Goal: Task Accomplishment & Management: Complete application form

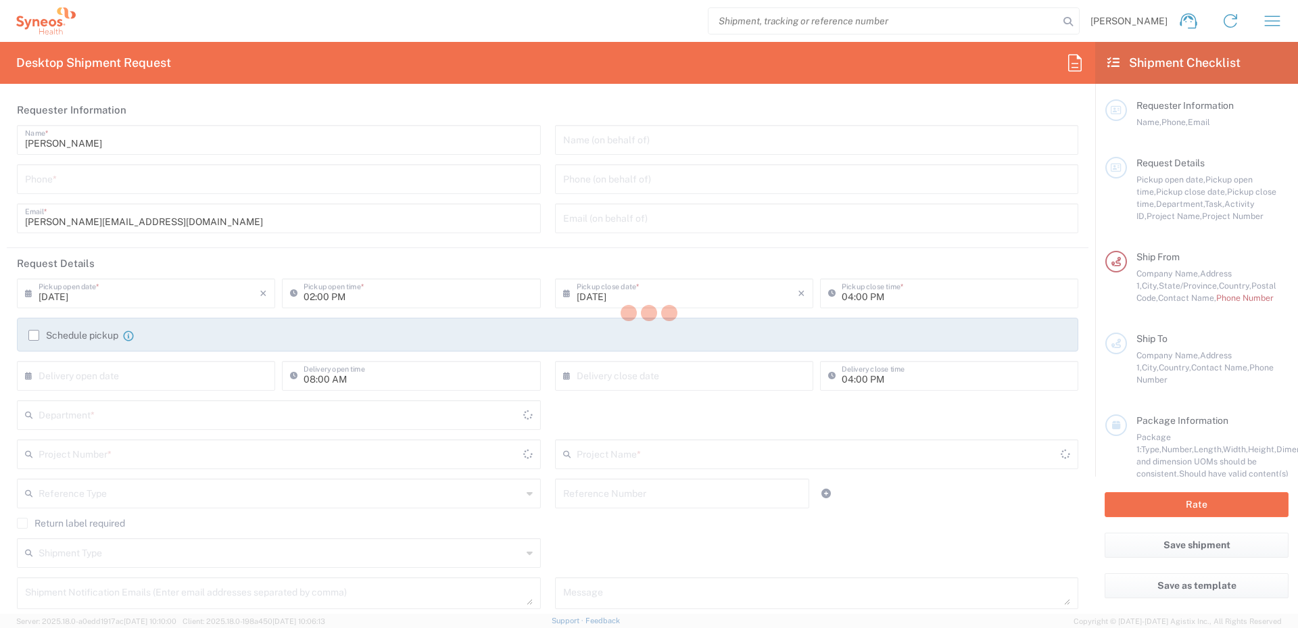
type input "[US_STATE]"
type input "[GEOGRAPHIC_DATA]"
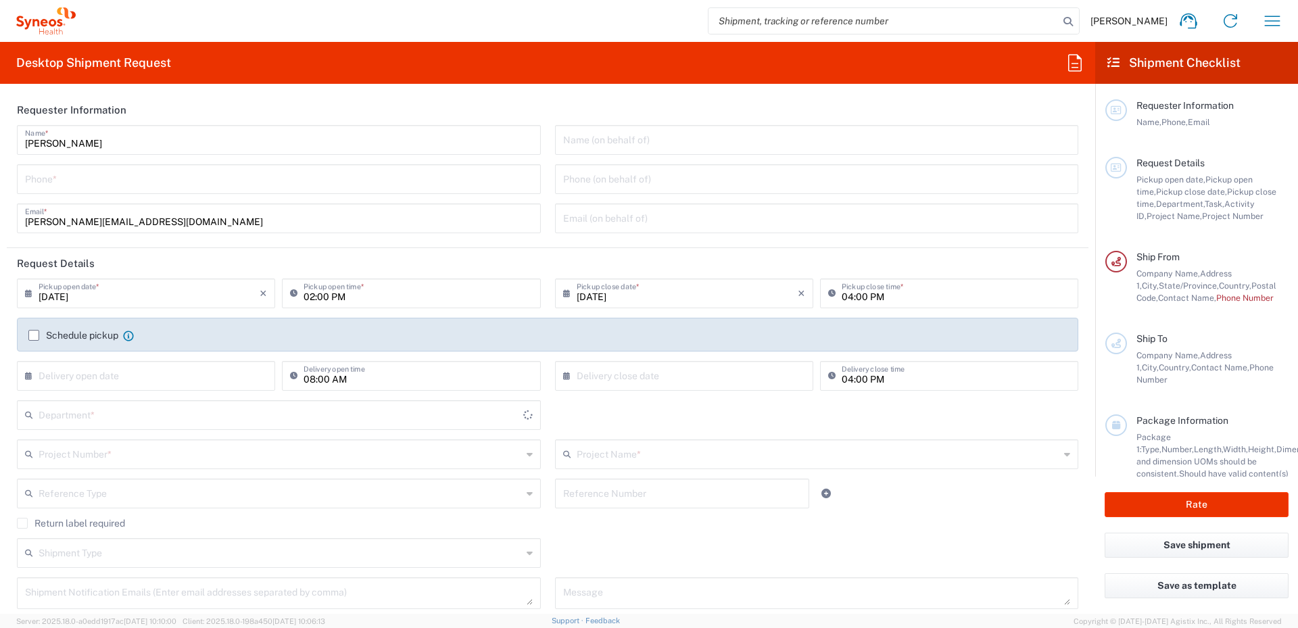
type input "Syneos Health Learning Solutions, LLC"
type input "6165"
click at [624, 147] on input "text" at bounding box center [817, 139] width 508 height 24
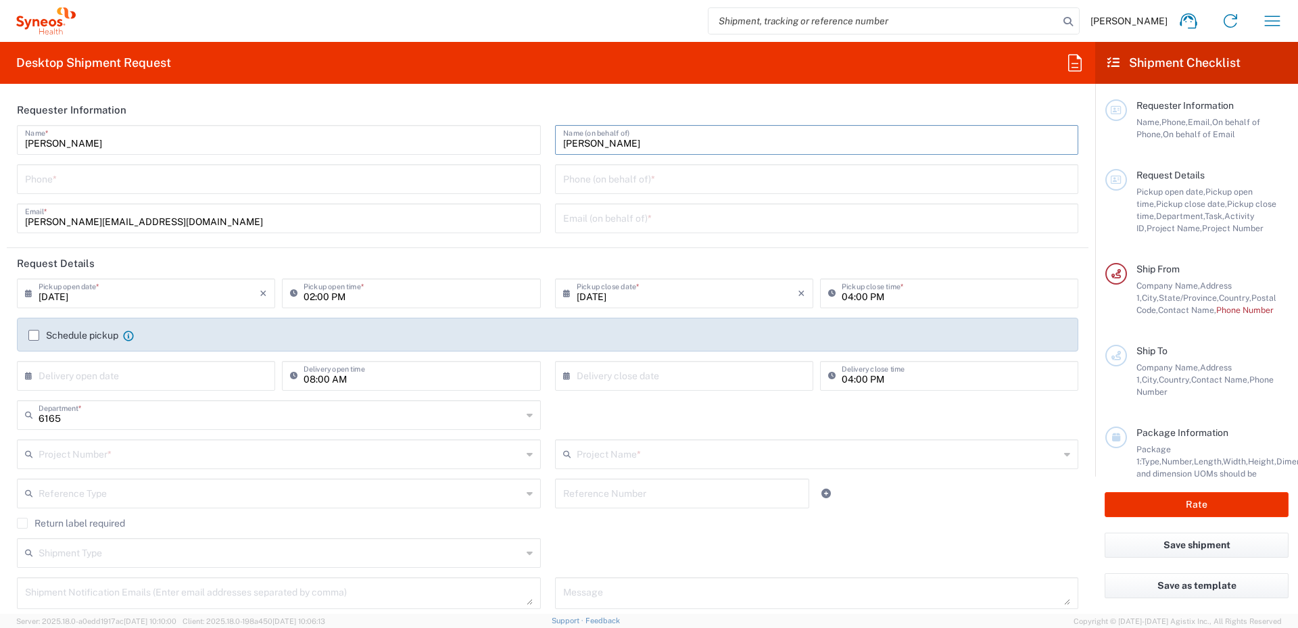
type input "[PERSON_NAME]"
click at [374, 171] on input "tel" at bounding box center [279, 178] width 508 height 24
type input "[PHONE_NUMBER]"
click at [612, 185] on input "tel" at bounding box center [817, 178] width 508 height 24
type input "[PHONE_NUMBER]"
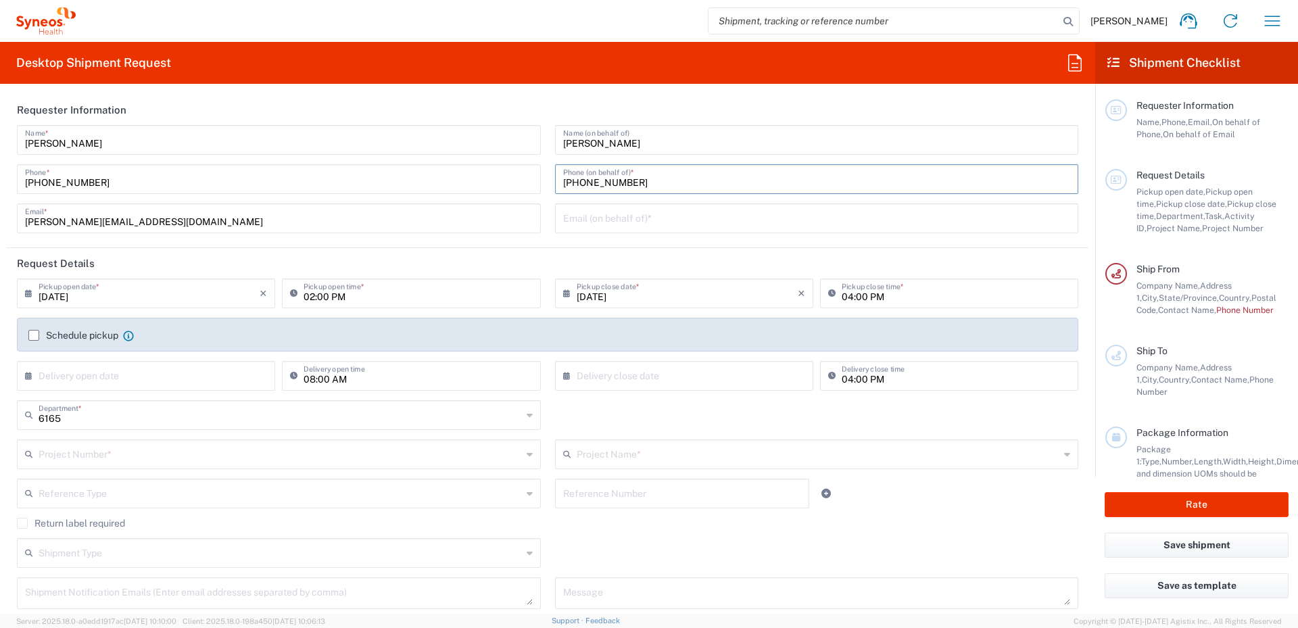
click at [608, 220] on input "text" at bounding box center [817, 217] width 508 height 24
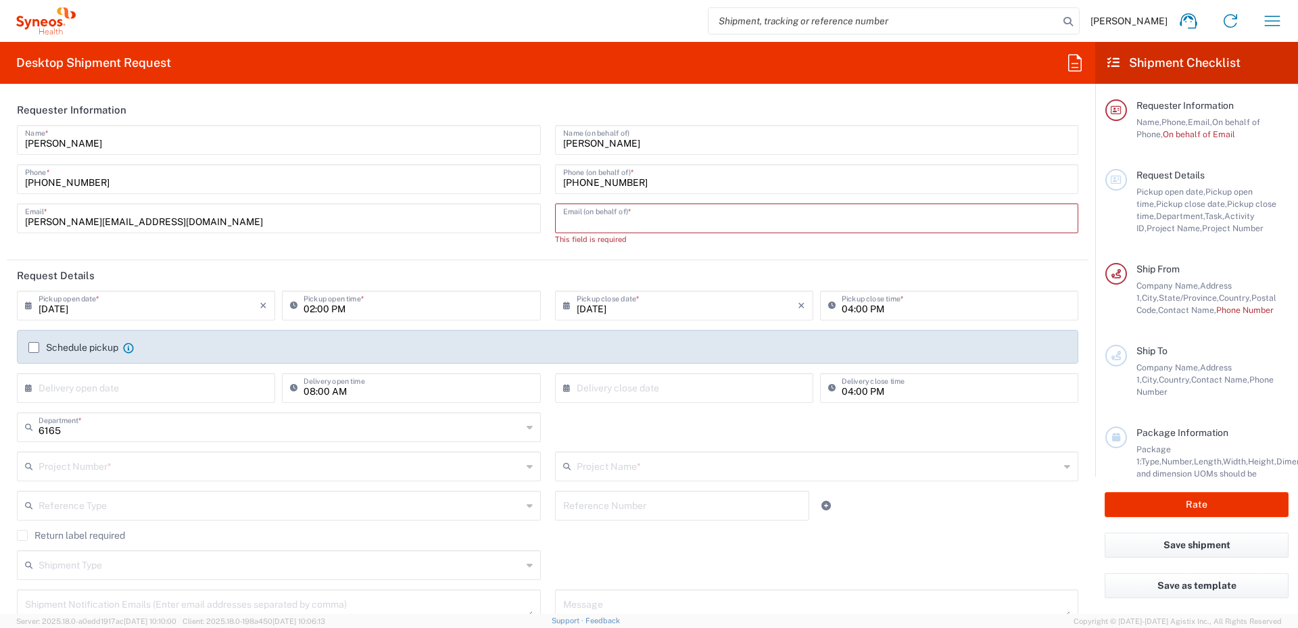
click at [591, 218] on input "text" at bounding box center [817, 217] width 508 height 24
click at [592, 220] on input "text" at bounding box center [817, 217] width 508 height 24
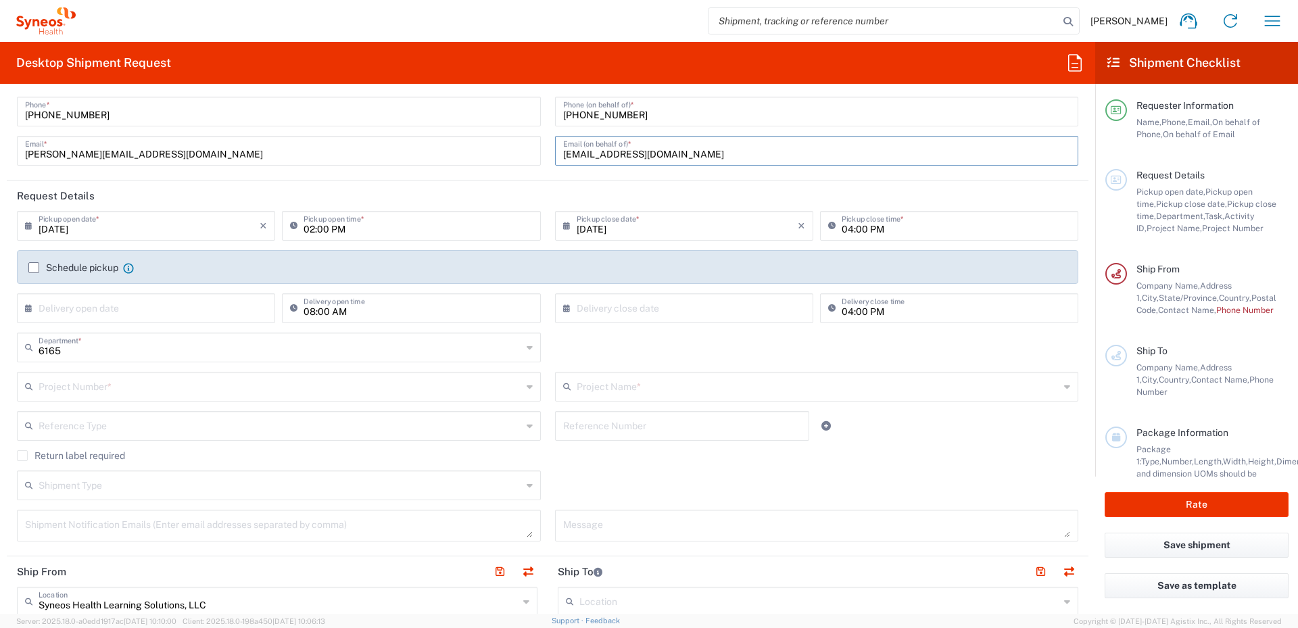
type input "[EMAIL_ADDRESS][DOMAIN_NAME]"
click at [121, 312] on input "text" at bounding box center [149, 307] width 221 height 24
click at [109, 392] on span "8" at bounding box center [109, 392] width 20 height 19
type input "[DATE]"
drag, startPoint x: 710, startPoint y: 312, endPoint x: 590, endPoint y: 314, distance: 120.3
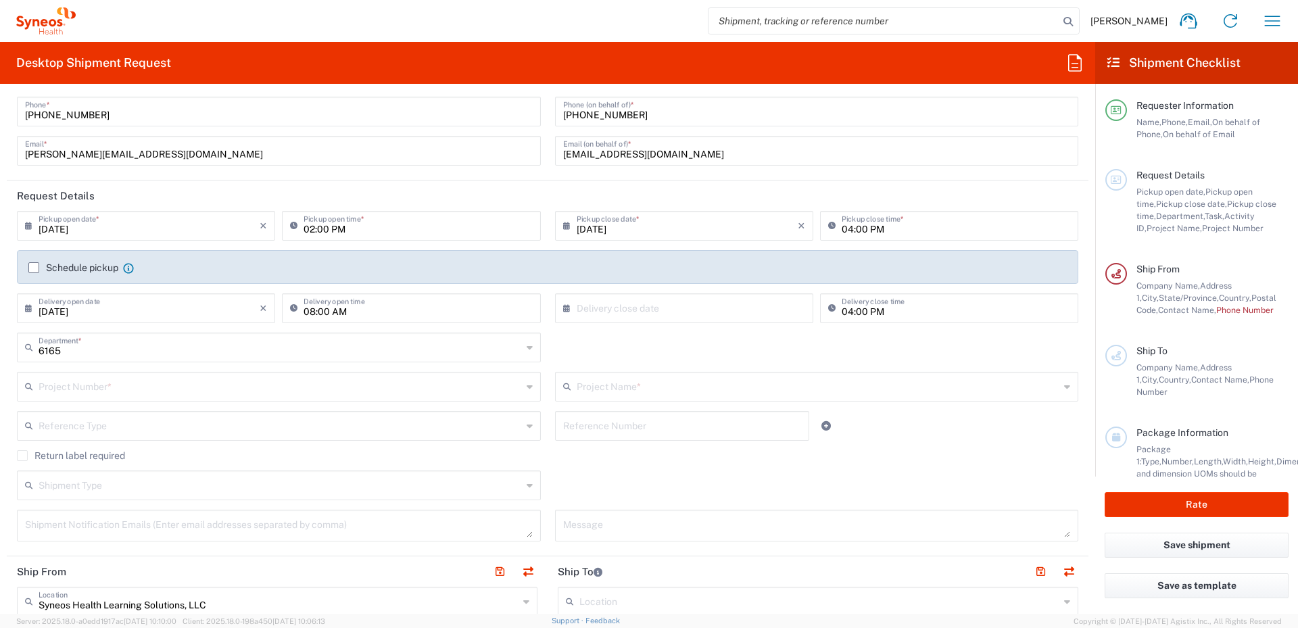
click at [710, 312] on input "text" at bounding box center [686, 307] width 221 height 24
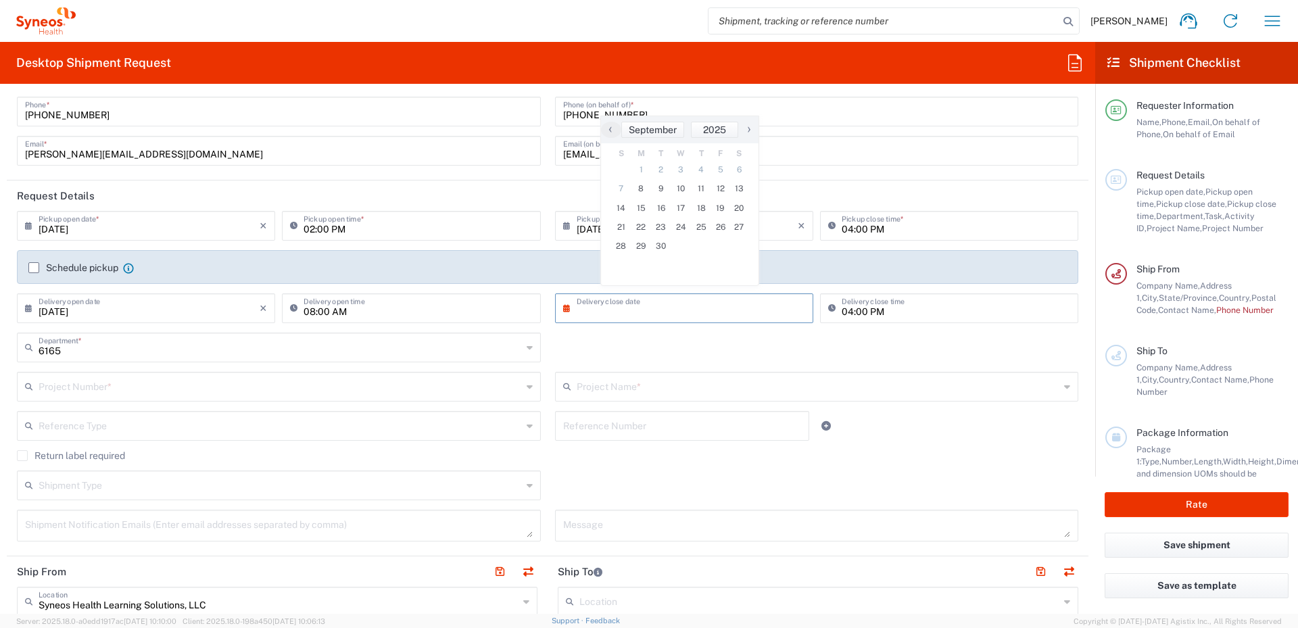
scroll to position [338, 0]
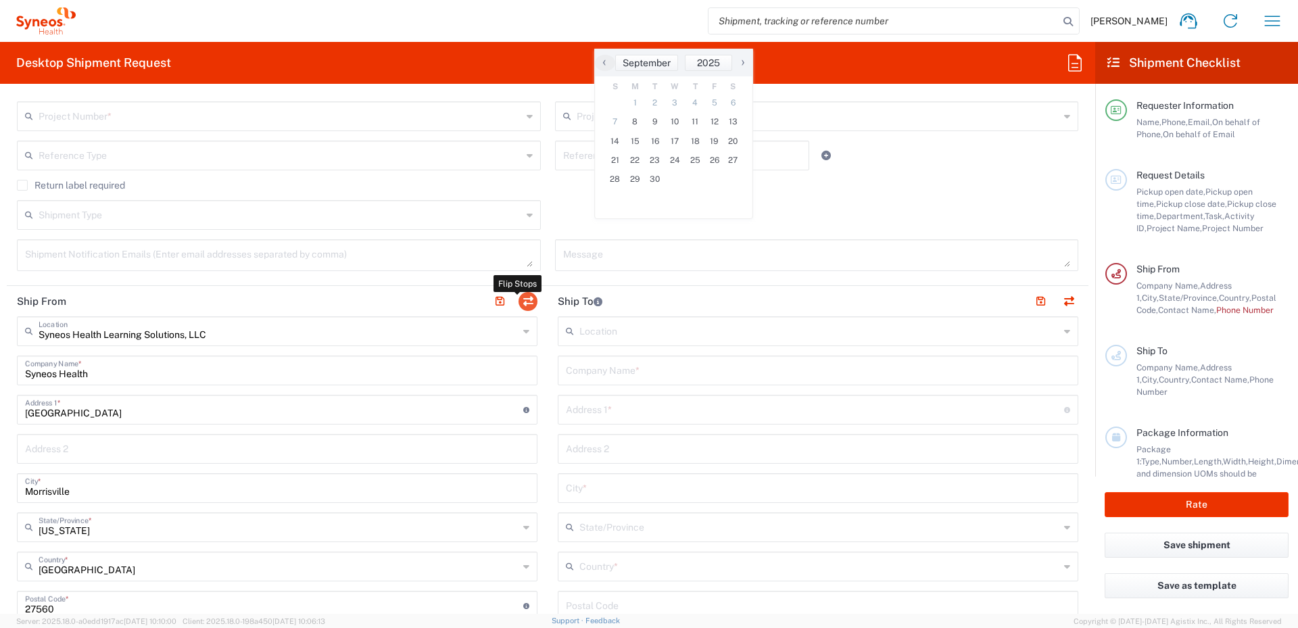
click at [520, 299] on button "button" at bounding box center [527, 301] width 19 height 19
click at [521, 301] on button "button" at bounding box center [527, 301] width 19 height 19
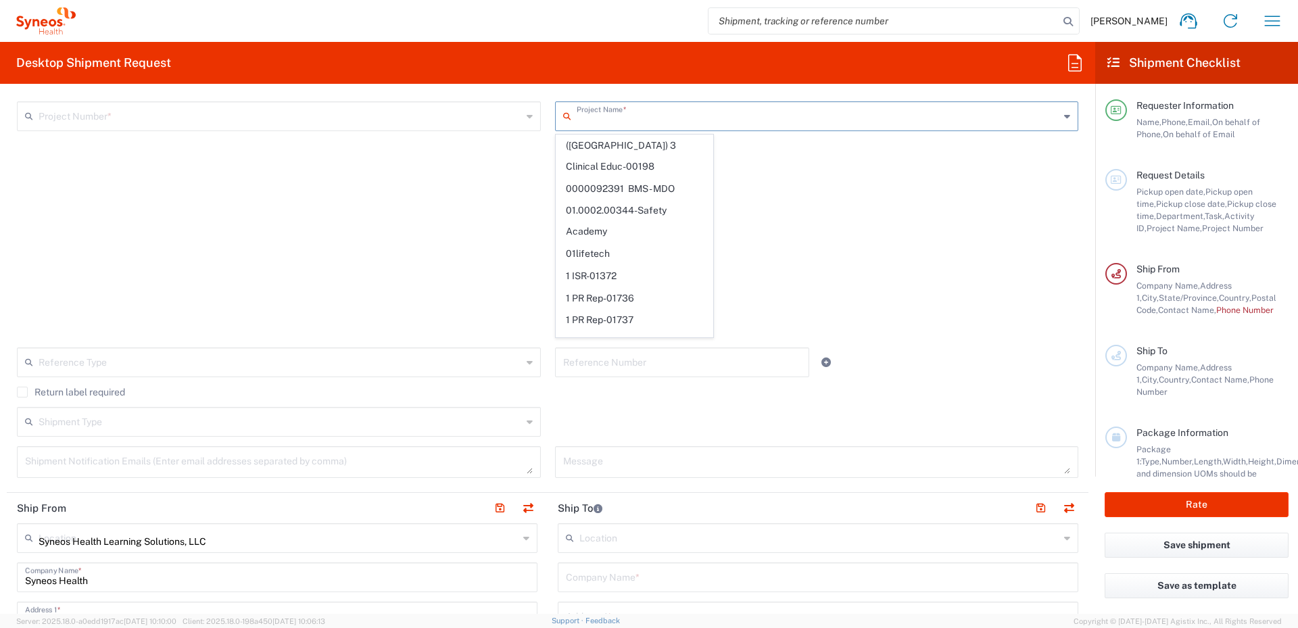
type input "Syneos Health"
type input "[GEOGRAPHIC_DATA]"
type input "Morrisville"
type input "[GEOGRAPHIC_DATA]"
type input "27560"
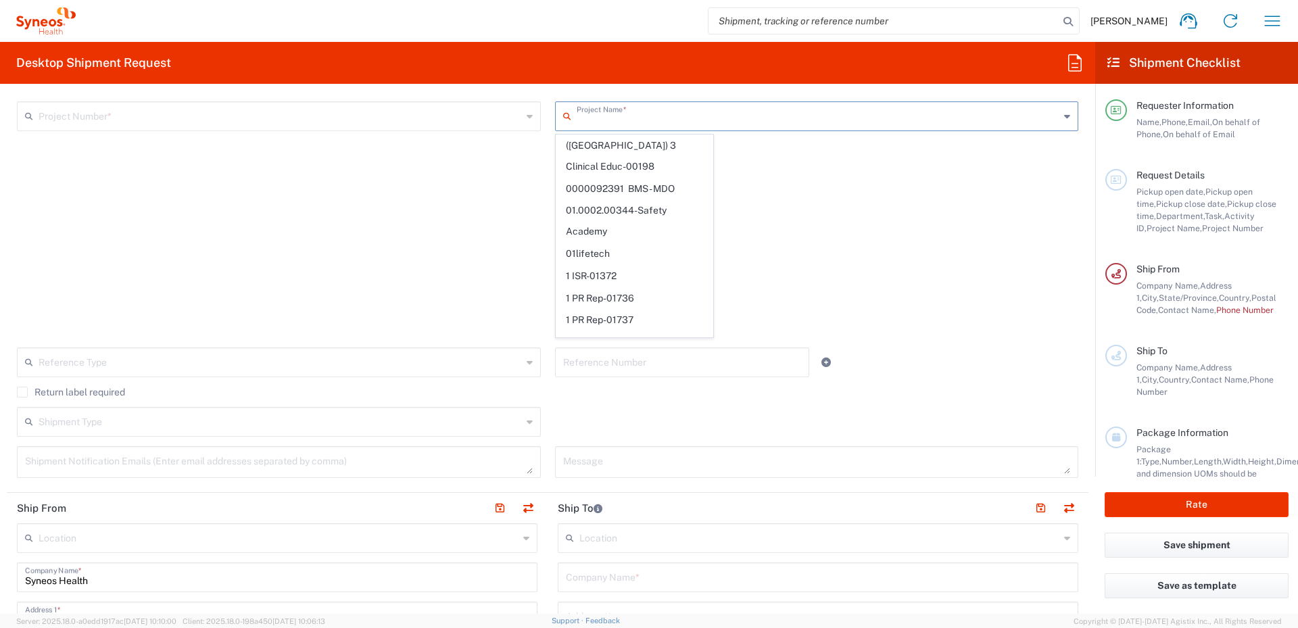
type input "[PERSON_NAME]"
type input "[PERSON_NAME][EMAIL_ADDRESS][DOMAIN_NAME]"
click at [635, 117] on input "text" at bounding box center [817, 115] width 483 height 24
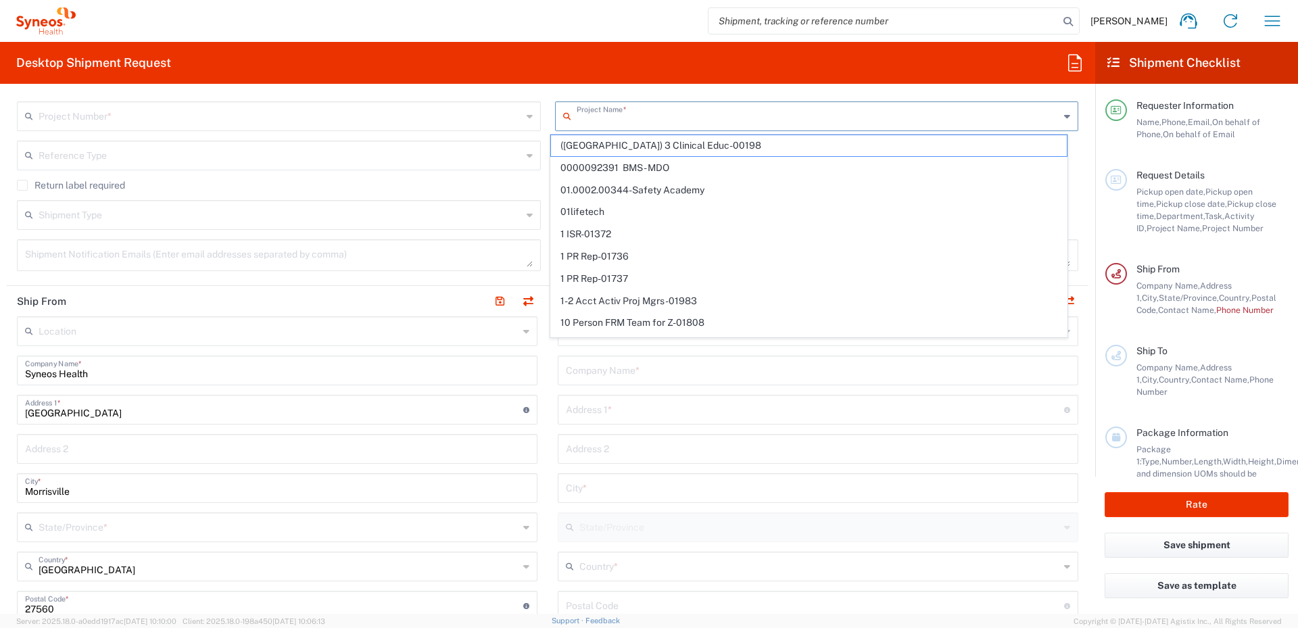
scroll to position [135, 0]
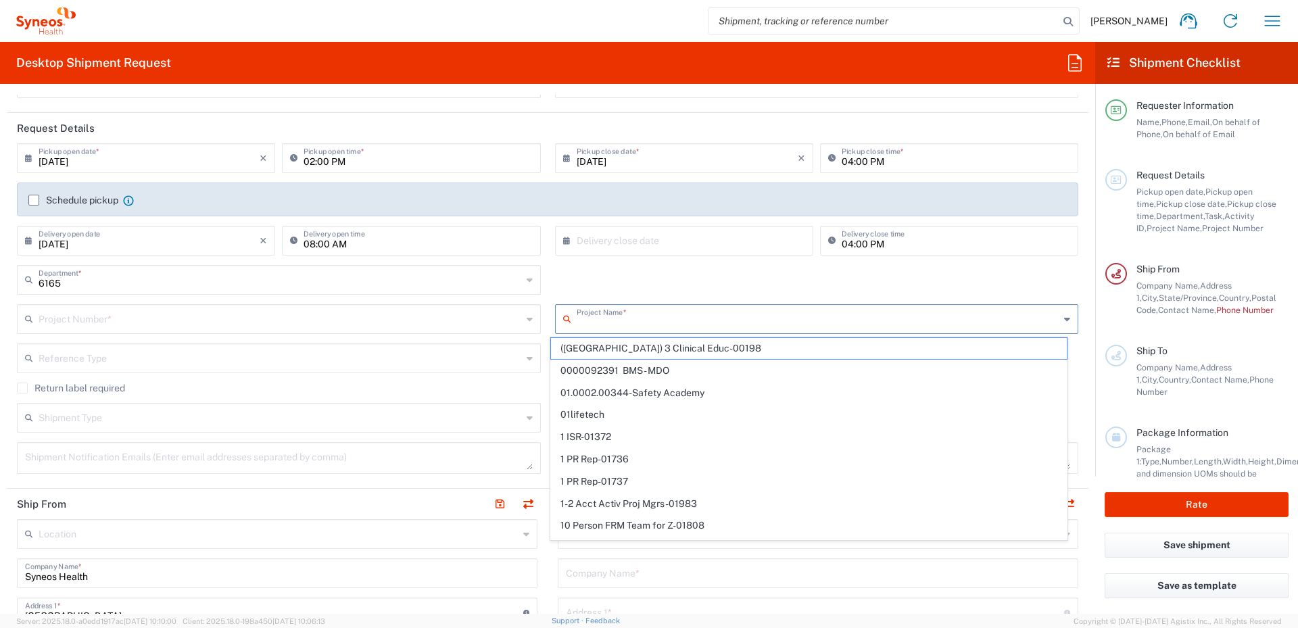
type input "[US_STATE]"
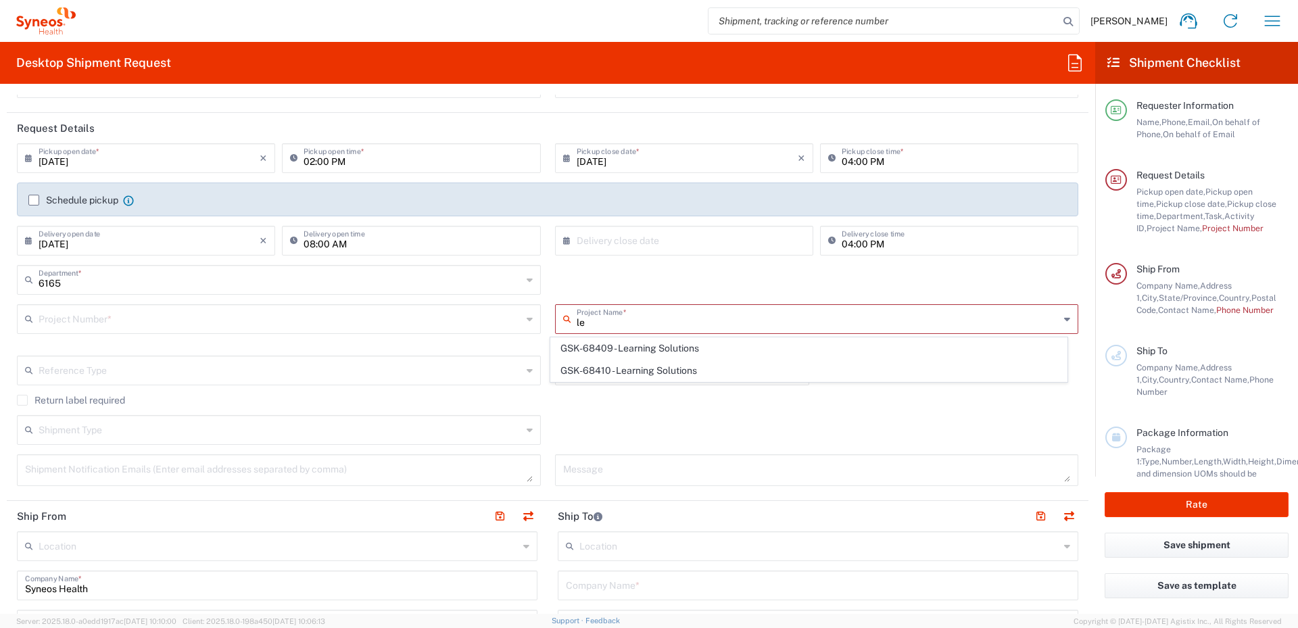
type input "l"
click at [576, 243] on input "text" at bounding box center [686, 240] width 221 height 24
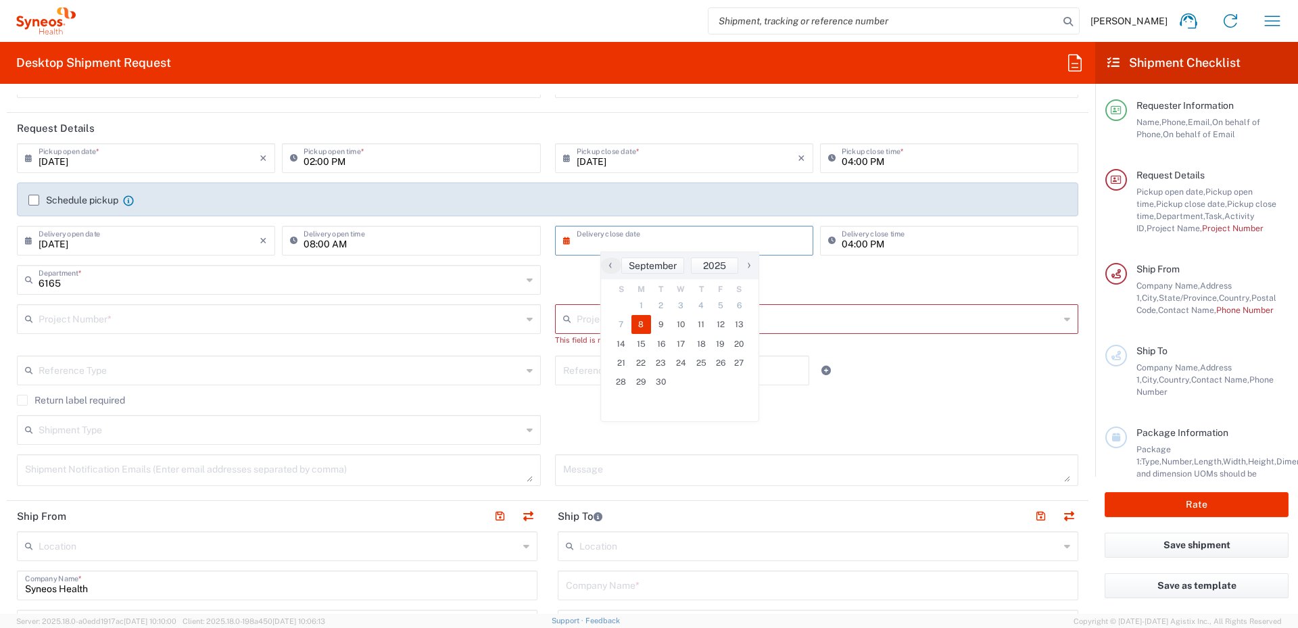
click at [645, 328] on span "8" at bounding box center [641, 324] width 20 height 19
type input "[DATE]"
click at [115, 331] on div "Project Number *" at bounding box center [279, 319] width 524 height 30
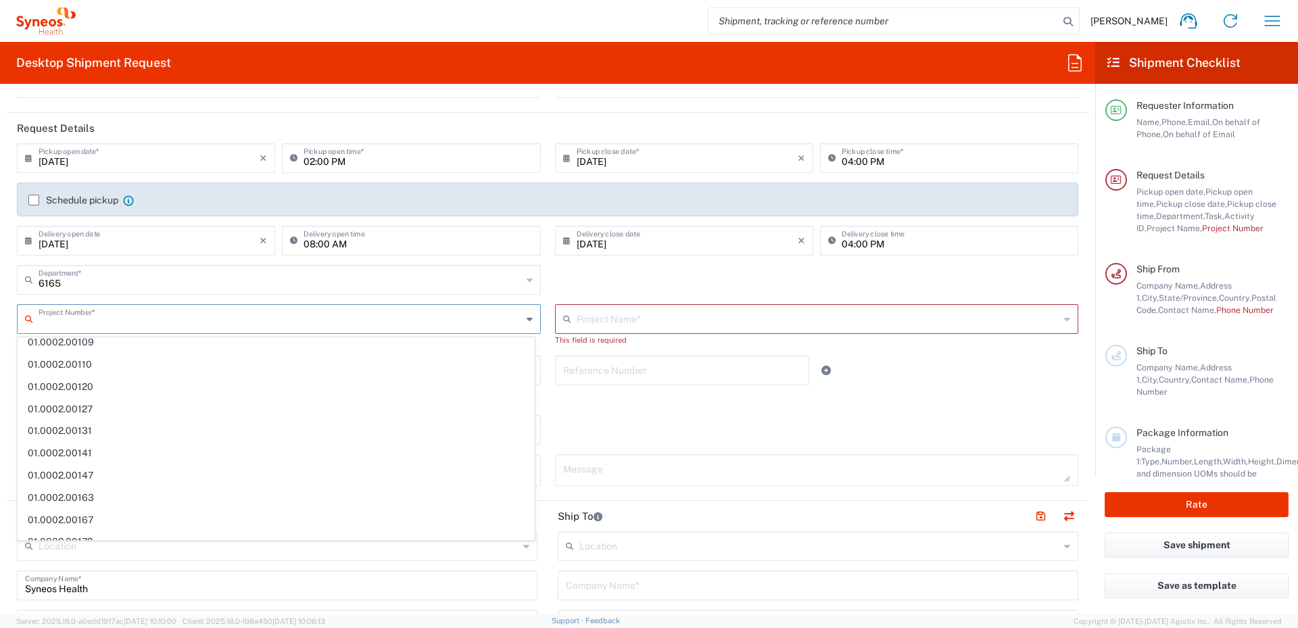
scroll to position [0, 0]
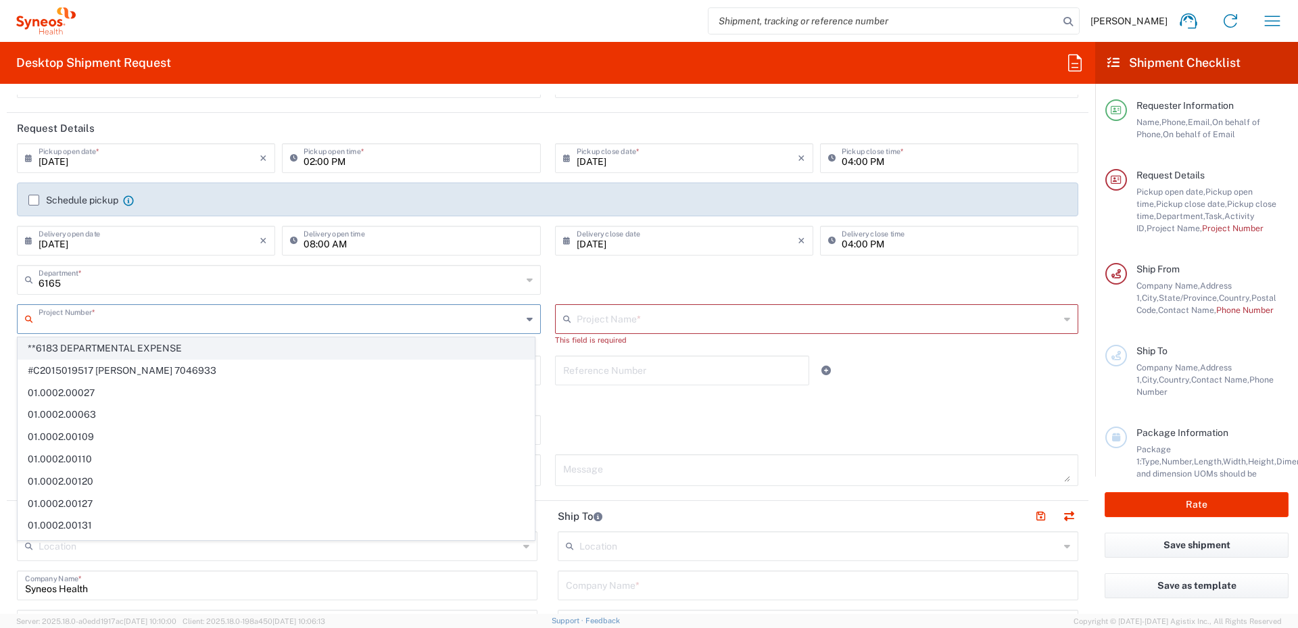
click at [166, 342] on span "**6183 DEPARTMENTAL EXPENSE" at bounding box center [276, 348] width 516 height 21
type input "**6183 DEPARTMENTAL EXPENSE"
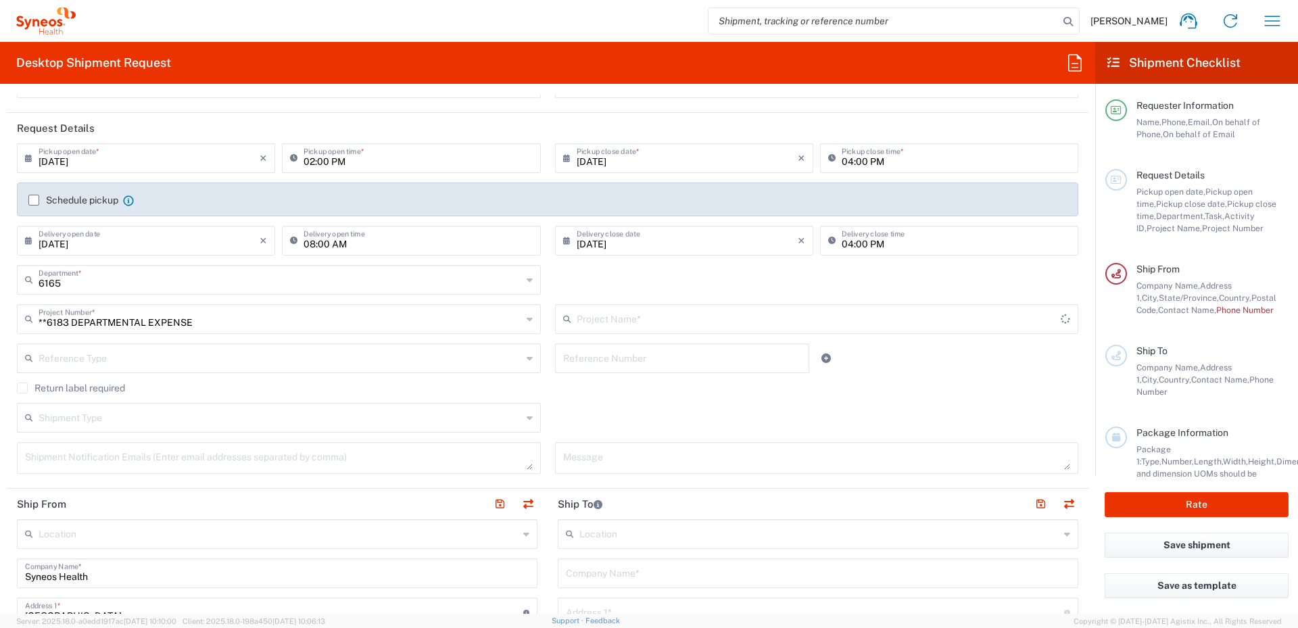
type input "6183"
click at [108, 360] on input "text" at bounding box center [280, 357] width 483 height 24
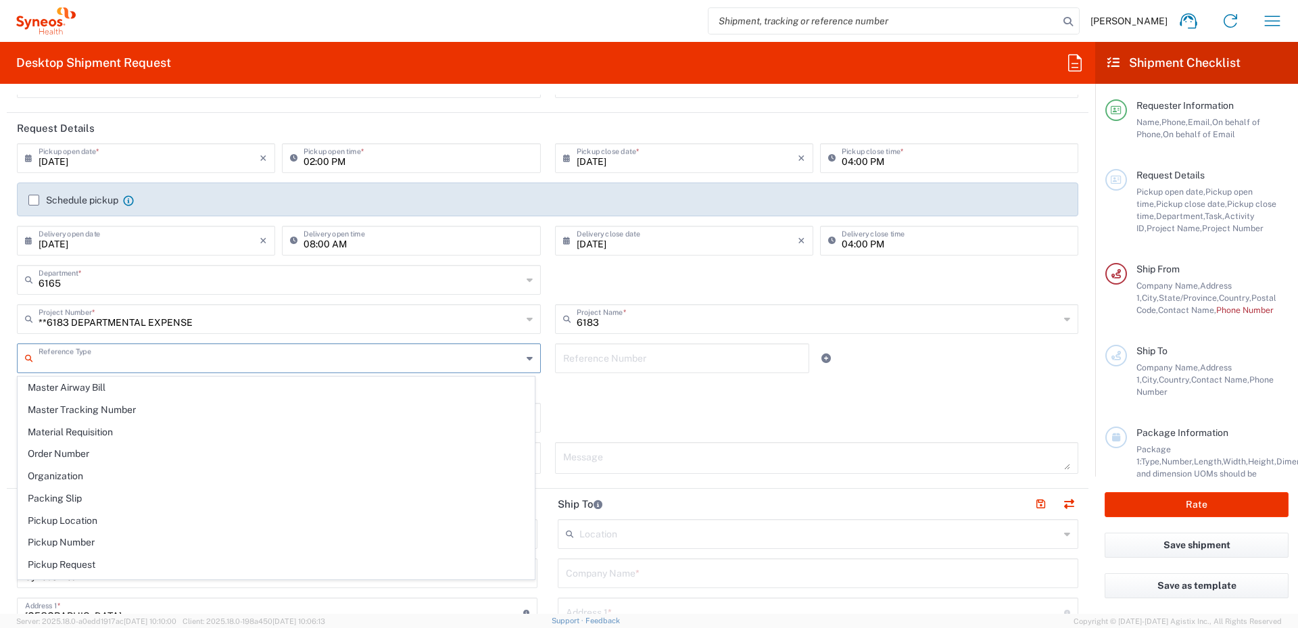
scroll to position [743, 0]
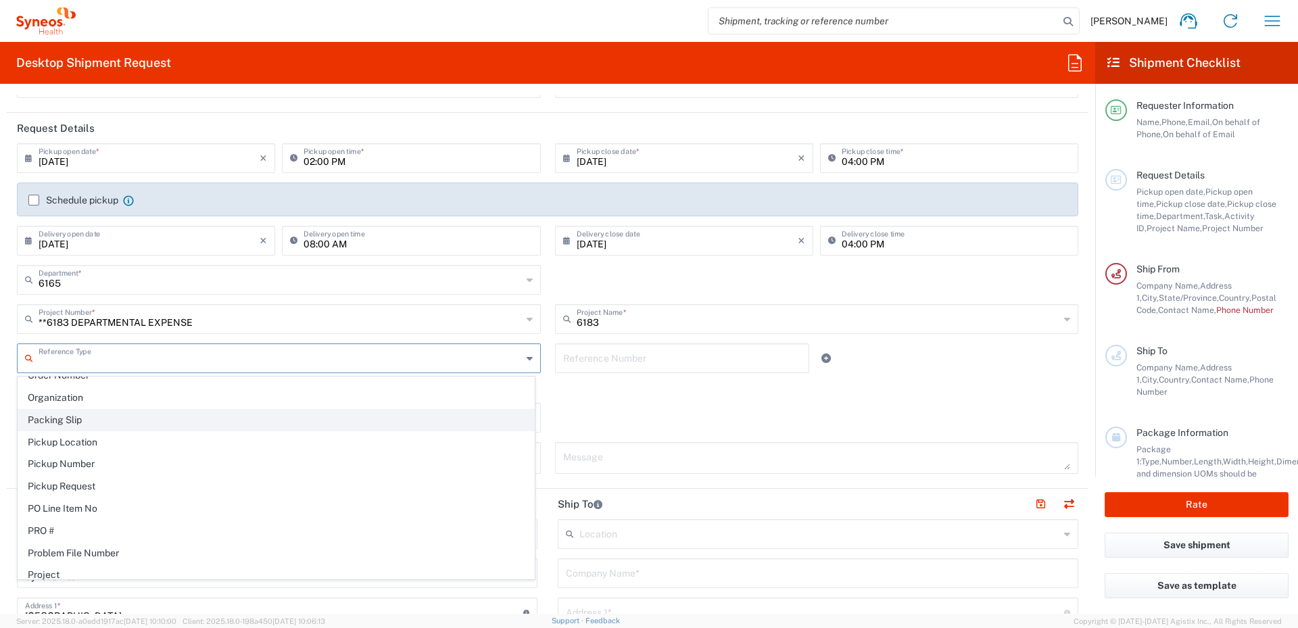
click at [115, 424] on span "Packing Slip" at bounding box center [276, 420] width 516 height 21
type input "Packing Slip"
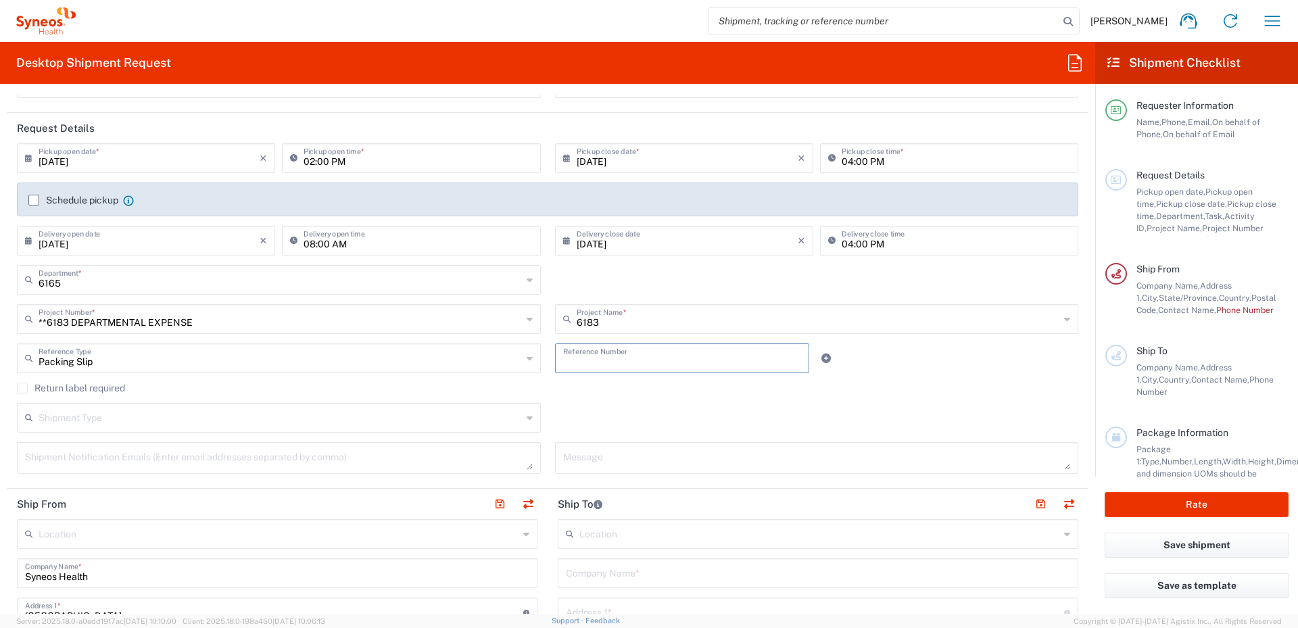
click at [620, 364] on input "text" at bounding box center [682, 357] width 239 height 24
click at [161, 421] on input "text" at bounding box center [280, 417] width 483 height 24
click at [141, 459] on span "Regular" at bounding box center [276, 469] width 516 height 21
type input "Regular"
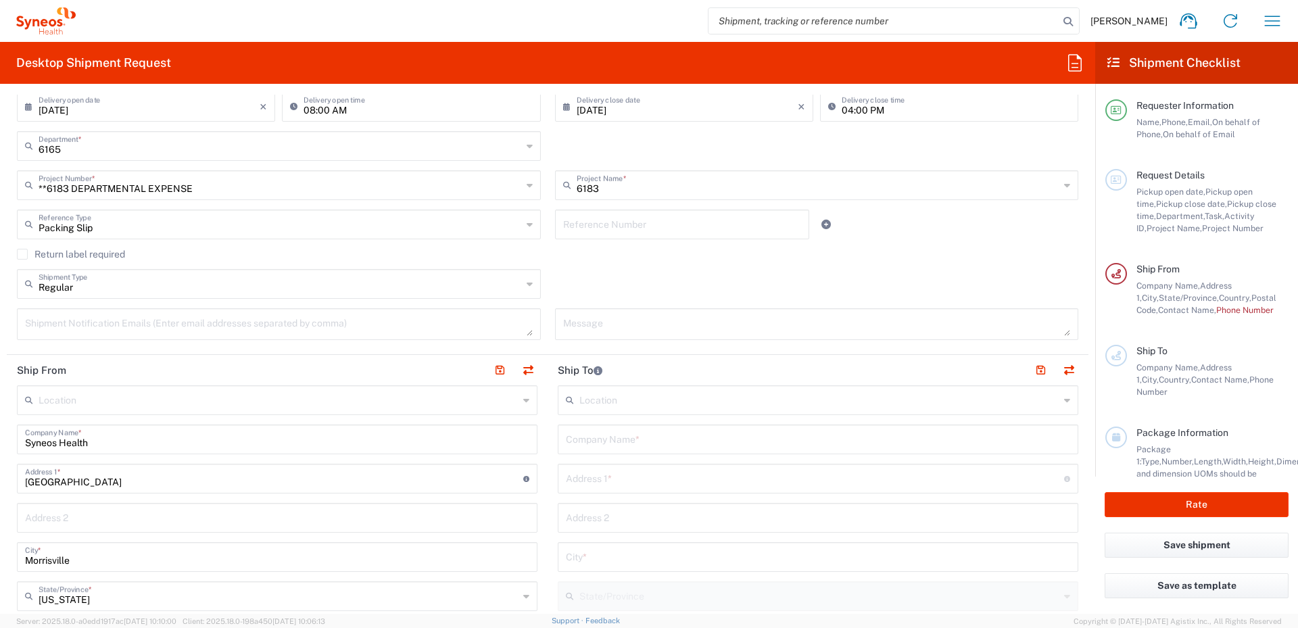
scroll to position [270, 0]
click at [520, 373] on button "button" at bounding box center [527, 369] width 19 height 19
click at [601, 398] on input "text" at bounding box center [819, 398] width 480 height 24
click at [0, 0] on span "[PERSON_NAME] LLC-[GEOGRAPHIC_DATA] [GEOGRAPHIC_DATA] [GEOGRAPHIC_DATA]" at bounding box center [0, 0] width 0 height 0
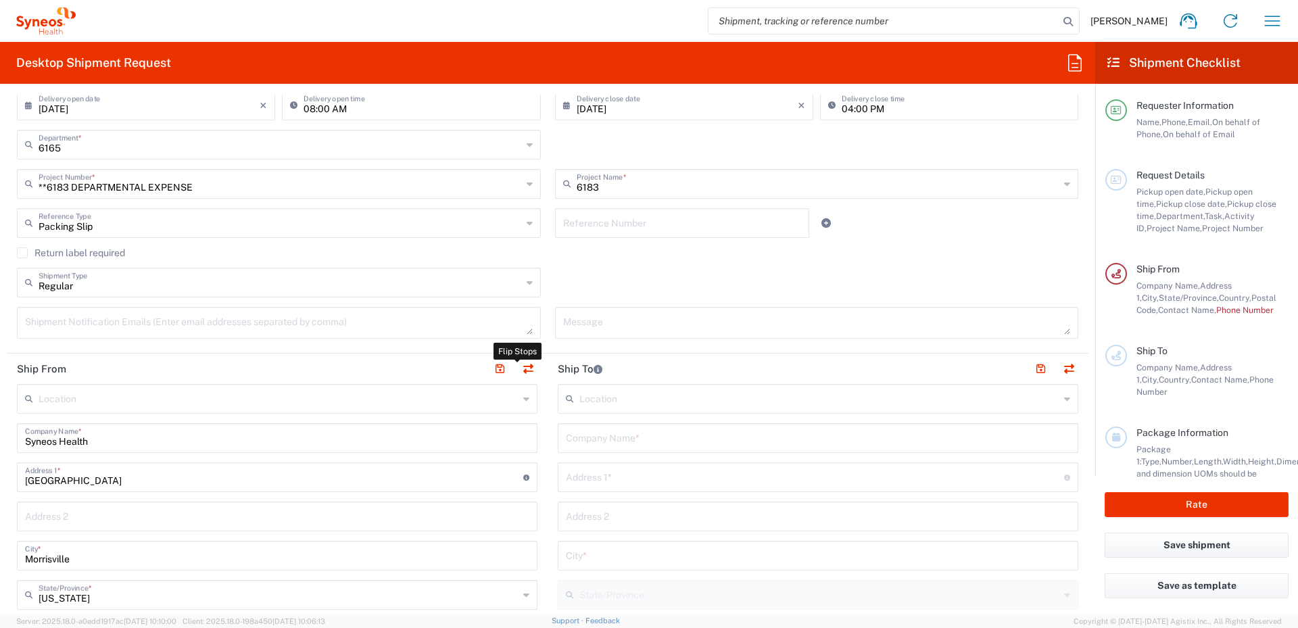
type input "Syneos Health"
type input "[GEOGRAPHIC_DATA]"
type input "Morrisville"
type input "[GEOGRAPHIC_DATA]"
type input "27560"
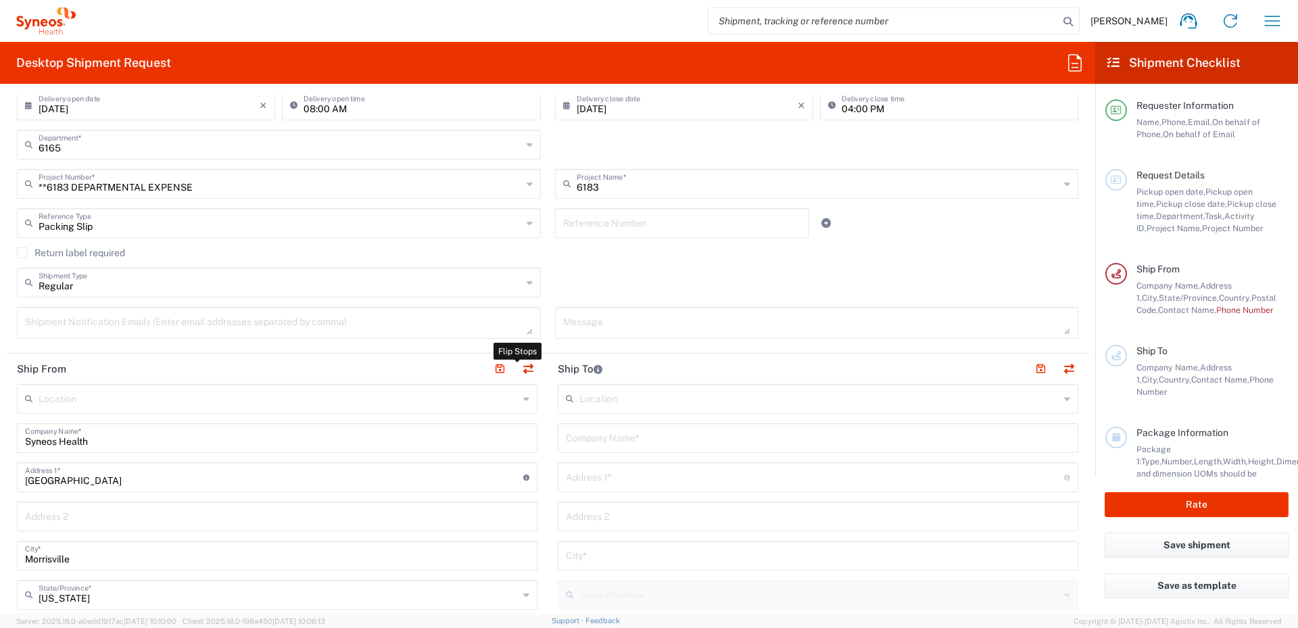
type input "[PERSON_NAME]"
type input "[PERSON_NAME][EMAIL_ADDRESS][DOMAIN_NAME]"
type input "[PERSON_NAME] LLC-[GEOGRAPHIC_DATA] [GEOGRAPHIC_DATA] [GEOGRAPHIC_DATA]"
type input "[PERSON_NAME] LLC"
type input "1030 Sync St"
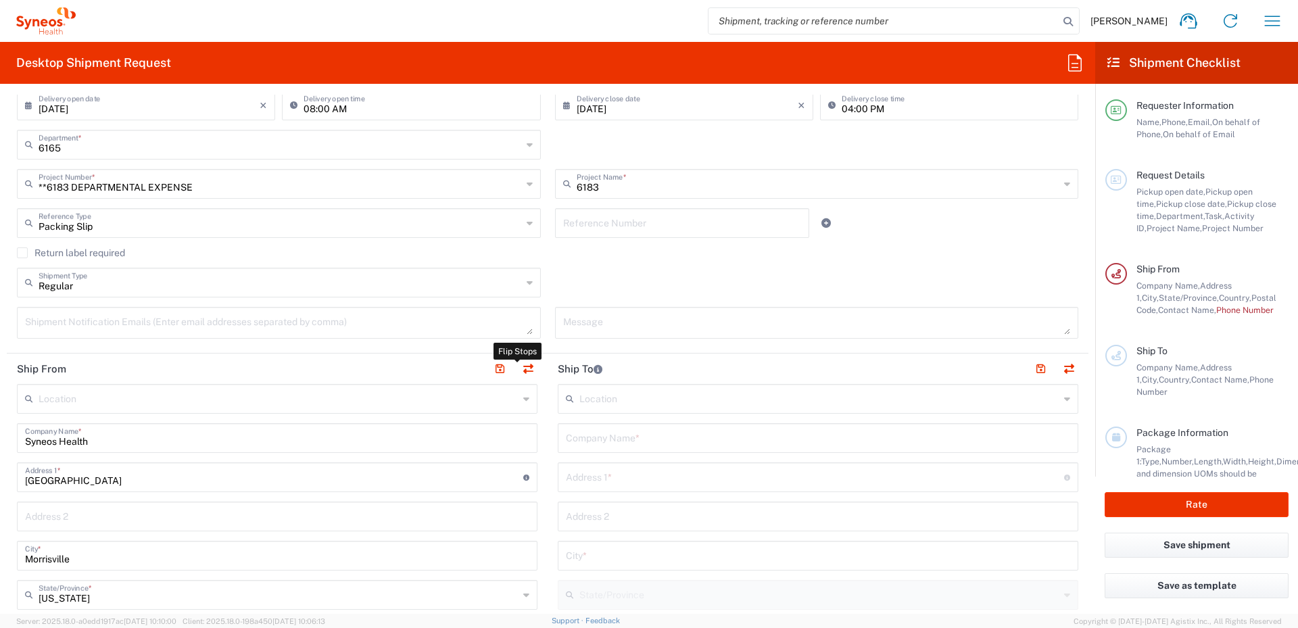
type input "Morrisville"
type input "[GEOGRAPHIC_DATA]"
type input "27560"
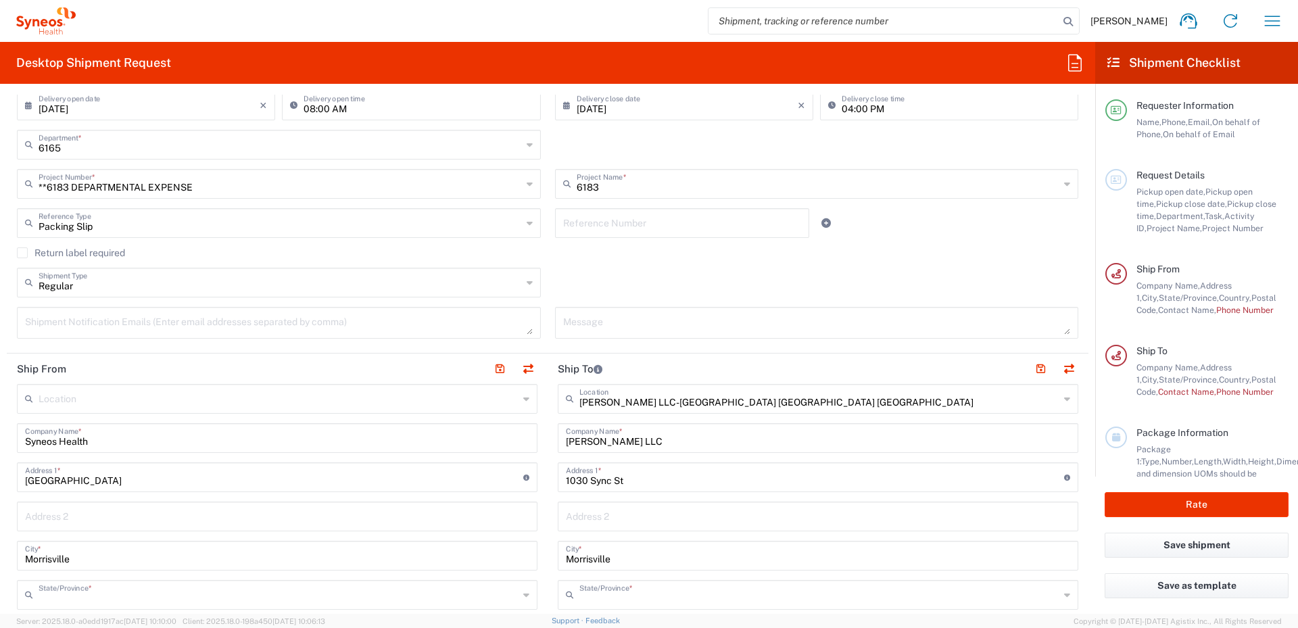
type input "[US_STATE]"
click at [522, 366] on button "button" at bounding box center [527, 369] width 19 height 19
type input "[PERSON_NAME] LLC-[GEOGRAPHIC_DATA] [GEOGRAPHIC_DATA] [GEOGRAPHIC_DATA]"
type input "[PERSON_NAME] LLC"
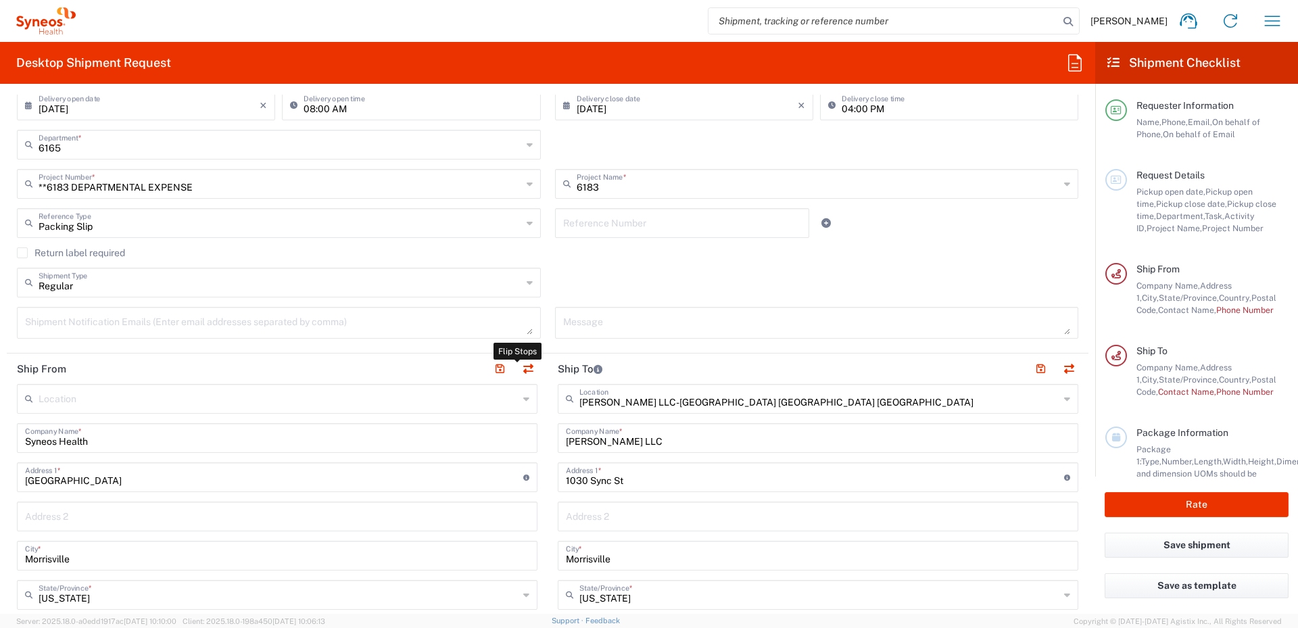
type input "1030 Sync St"
type input "Syneos Health"
type input "[GEOGRAPHIC_DATA]"
type input "[PERSON_NAME]"
type input "[PERSON_NAME][EMAIL_ADDRESS][DOMAIN_NAME]"
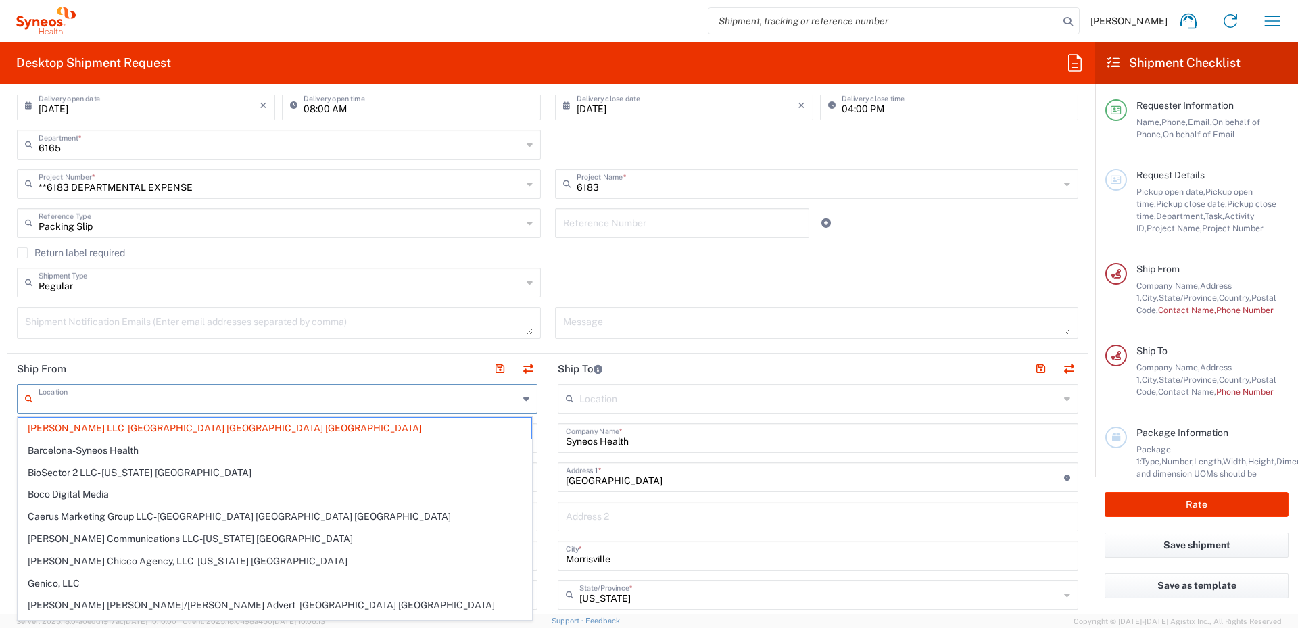
click at [249, 401] on input "text" at bounding box center [279, 398] width 480 height 24
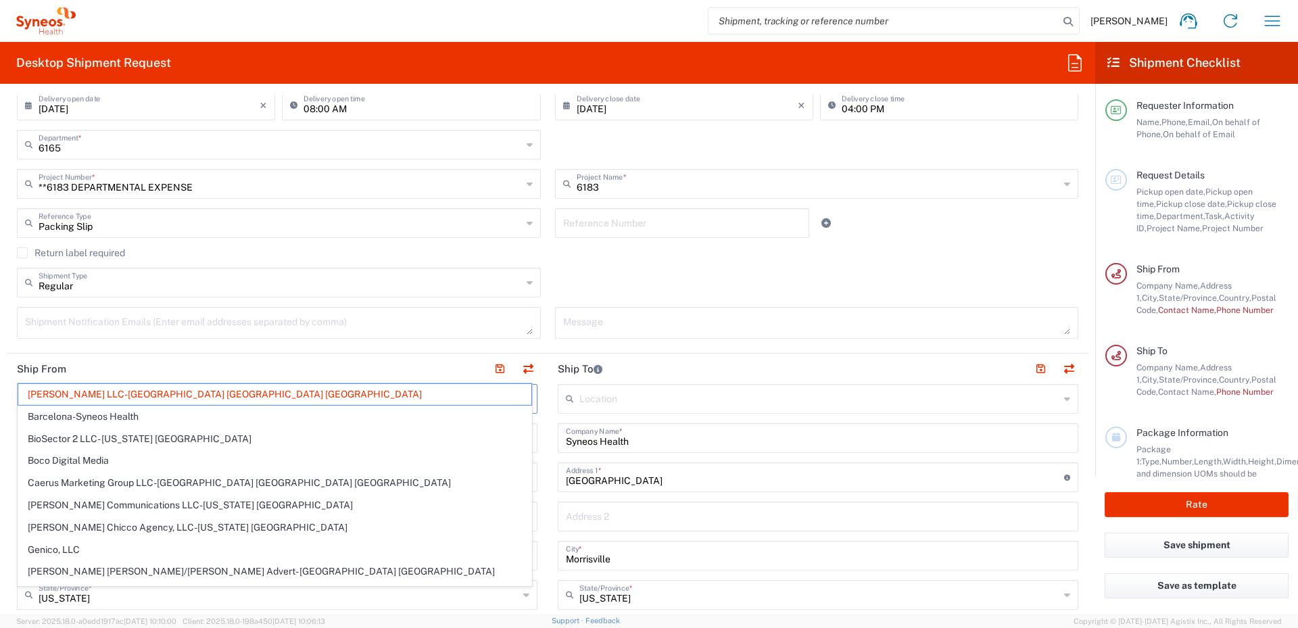
scroll to position [541, 0]
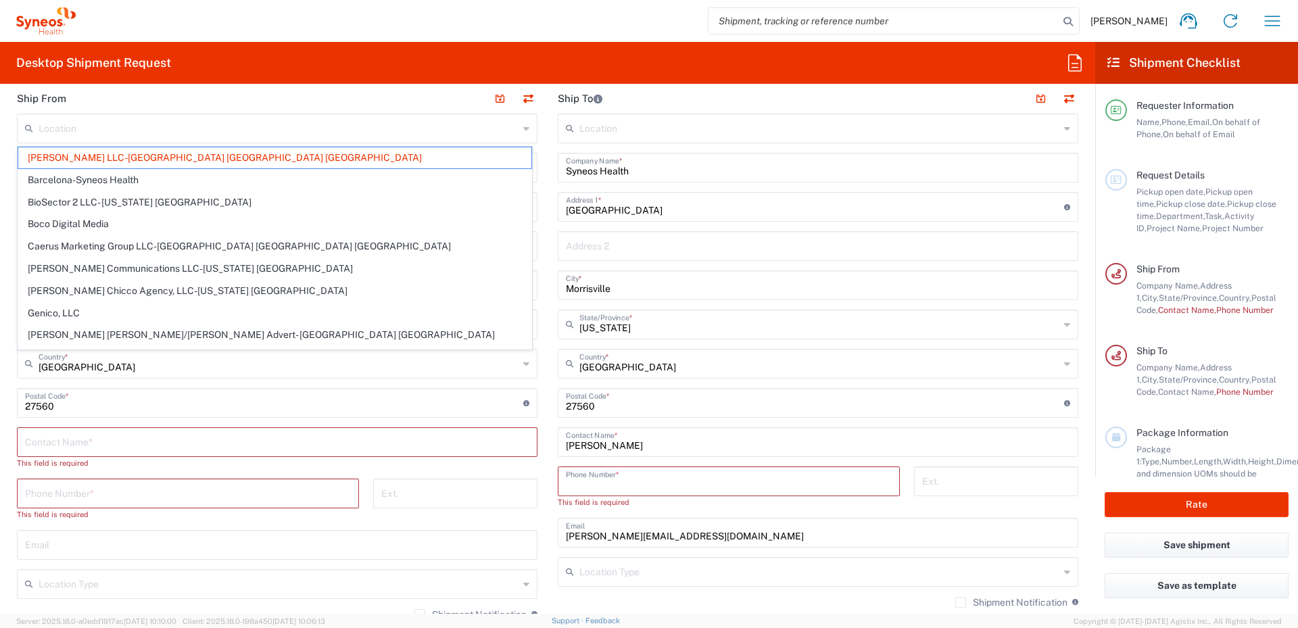
click at [594, 478] on input "tel" at bounding box center [729, 480] width 326 height 24
type input "[PERSON_NAME] LLC-[GEOGRAPHIC_DATA] [GEOGRAPHIC_DATA] [GEOGRAPHIC_DATA]"
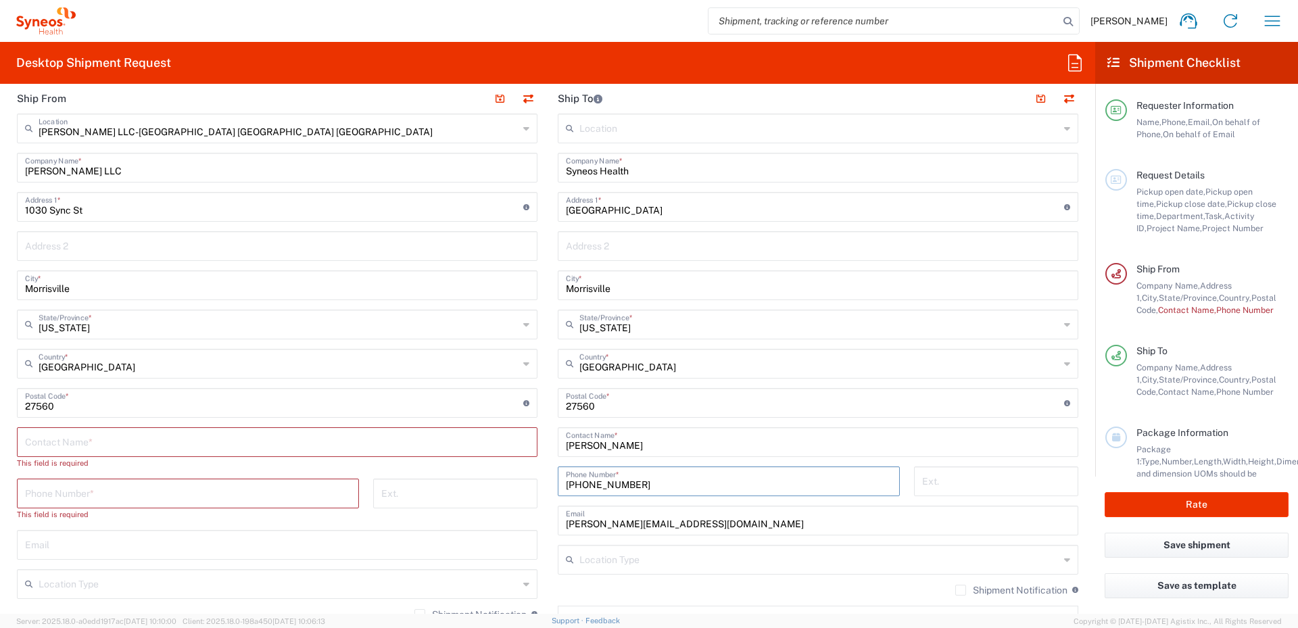
type input "[PHONE_NUMBER]"
click at [457, 498] on input "tel" at bounding box center [455, 493] width 148 height 24
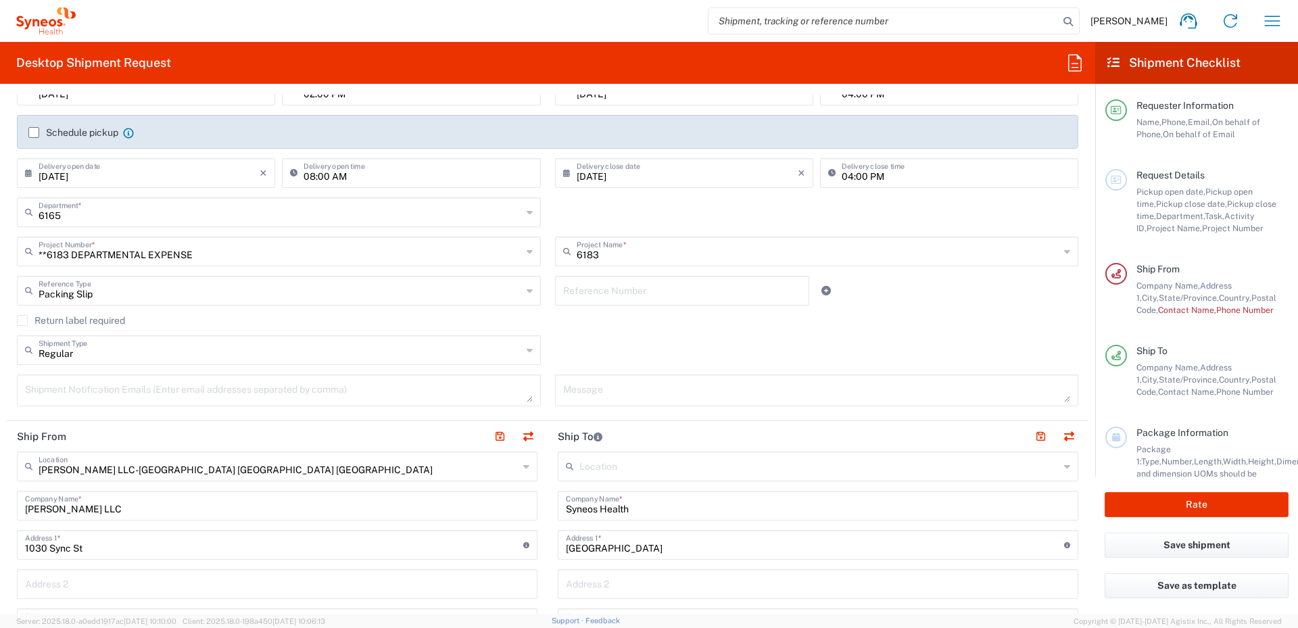
scroll to position [0, 0]
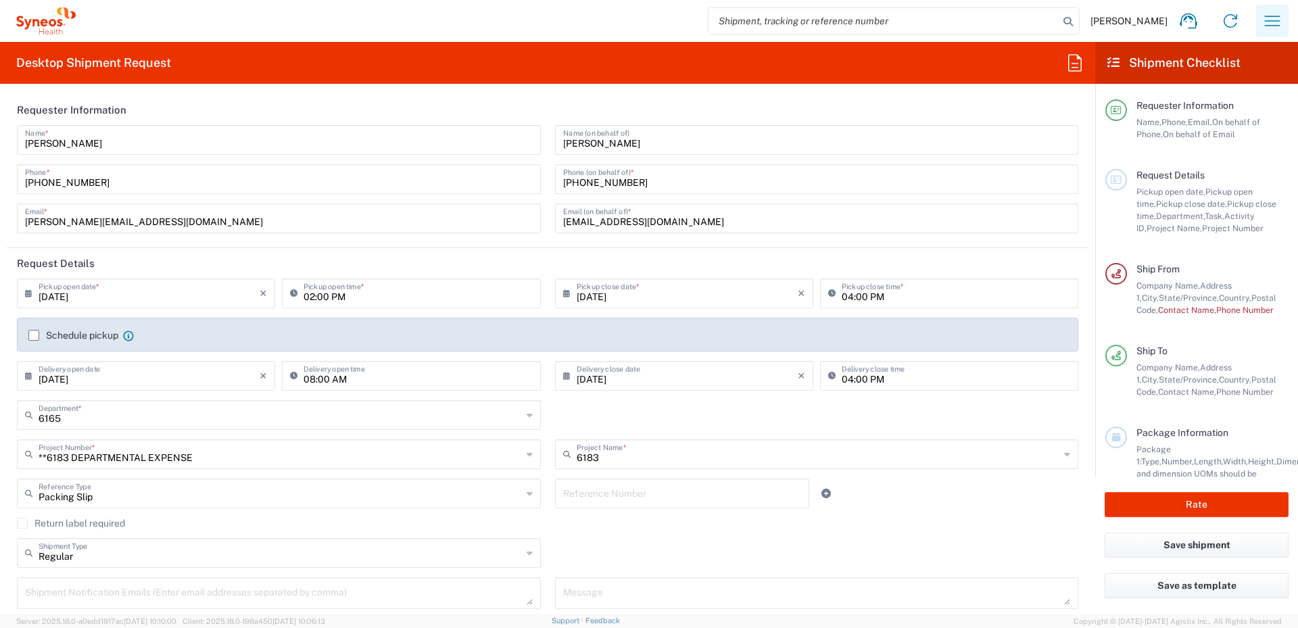
click at [1265, 25] on icon "button" at bounding box center [1272, 21] width 22 height 22
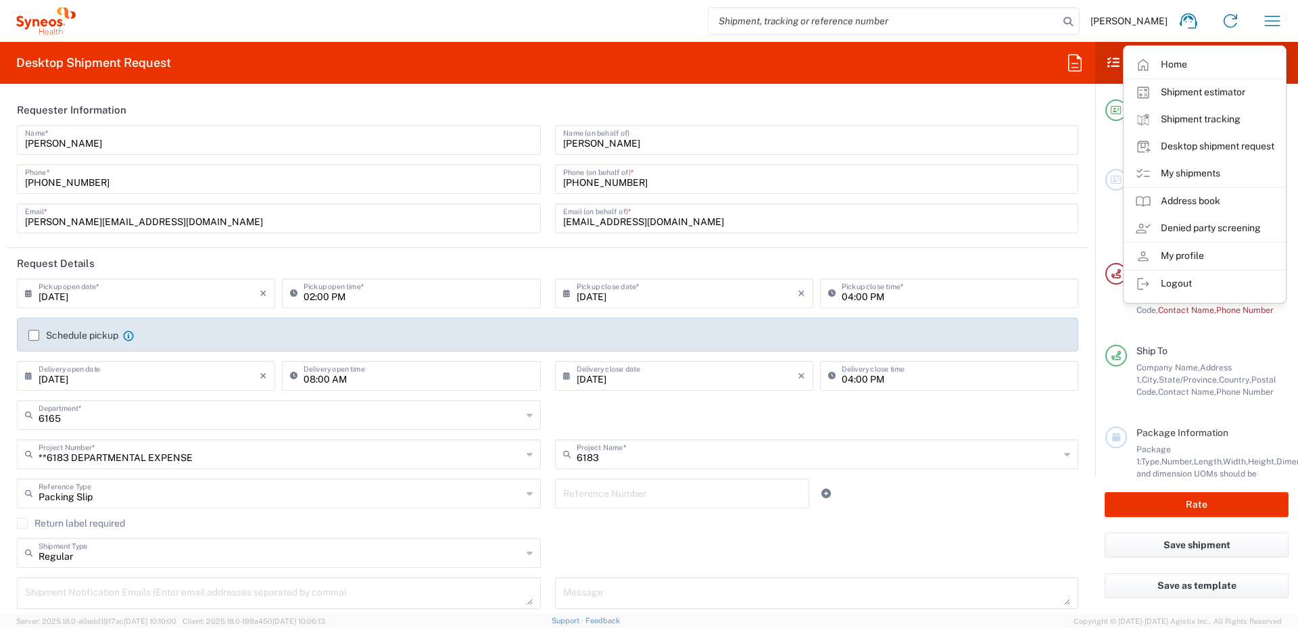
click at [930, 19] on input "search" at bounding box center [883, 21] width 350 height 26
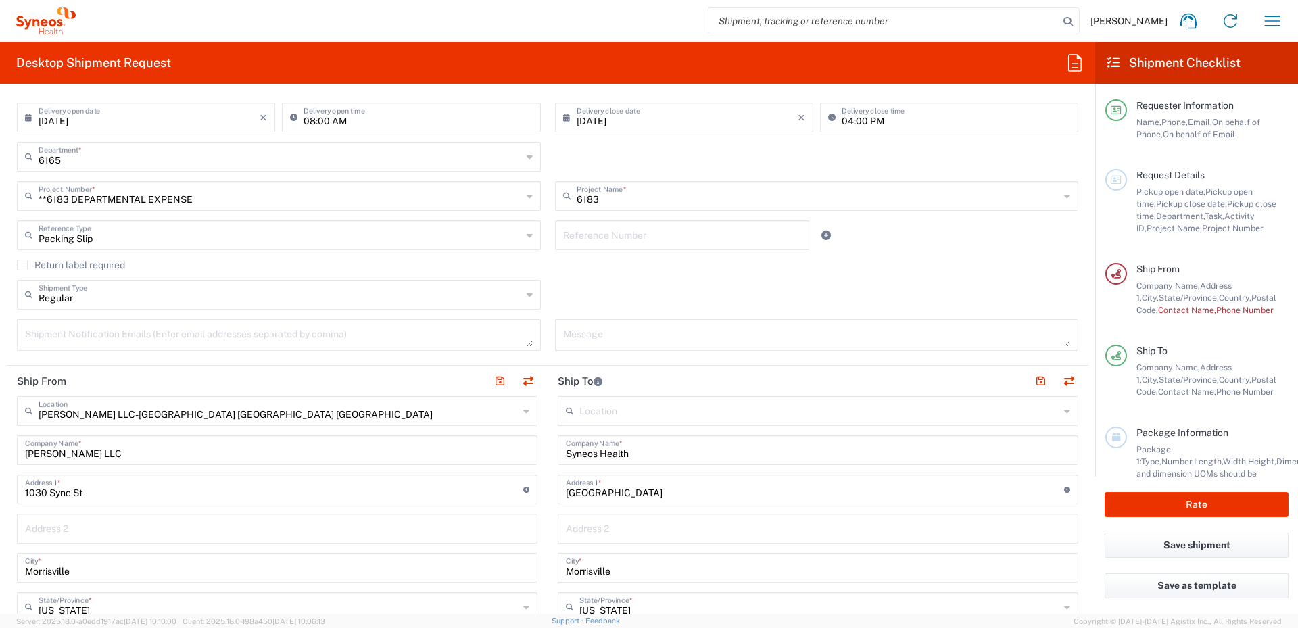
scroll to position [270, 0]
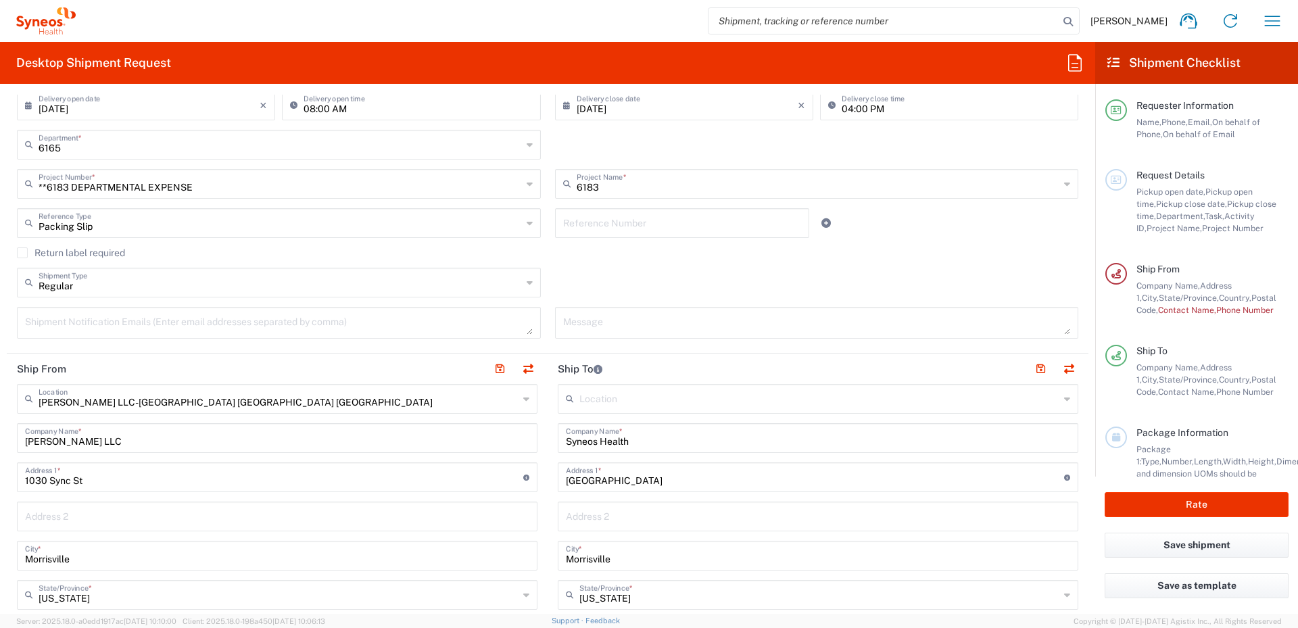
click at [487, 397] on input "[PERSON_NAME] LLC-[GEOGRAPHIC_DATA] [GEOGRAPHIC_DATA] [GEOGRAPHIC_DATA]" at bounding box center [279, 398] width 480 height 24
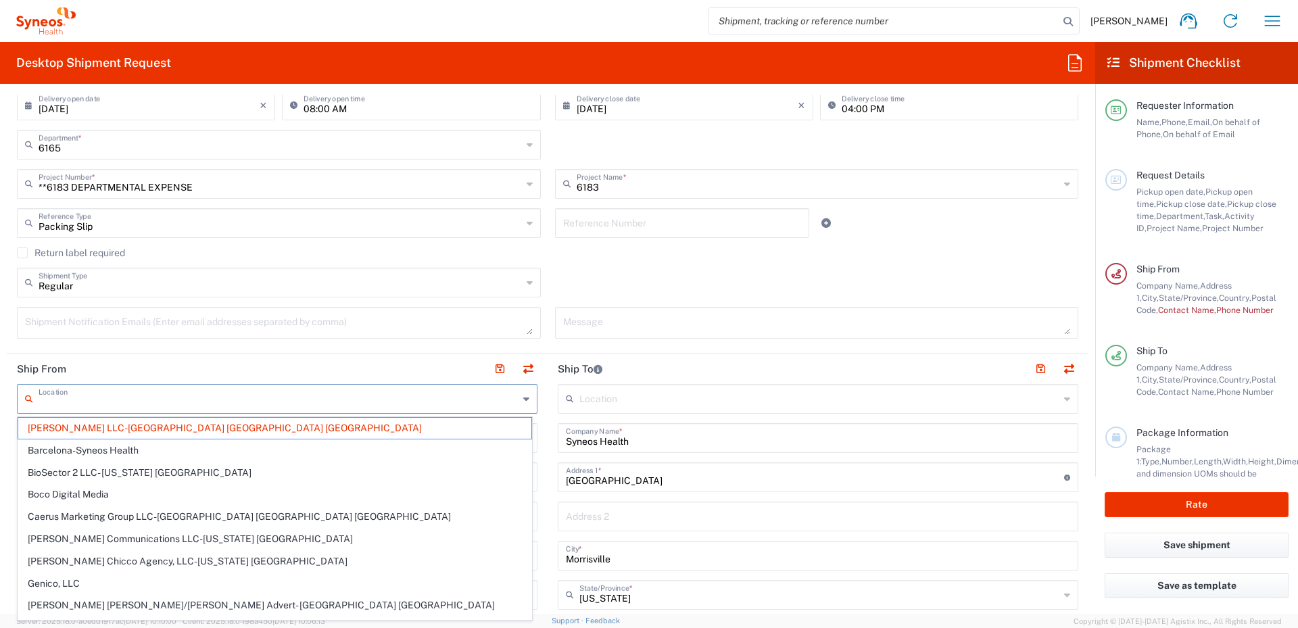
click at [487, 397] on input "text" at bounding box center [279, 398] width 480 height 24
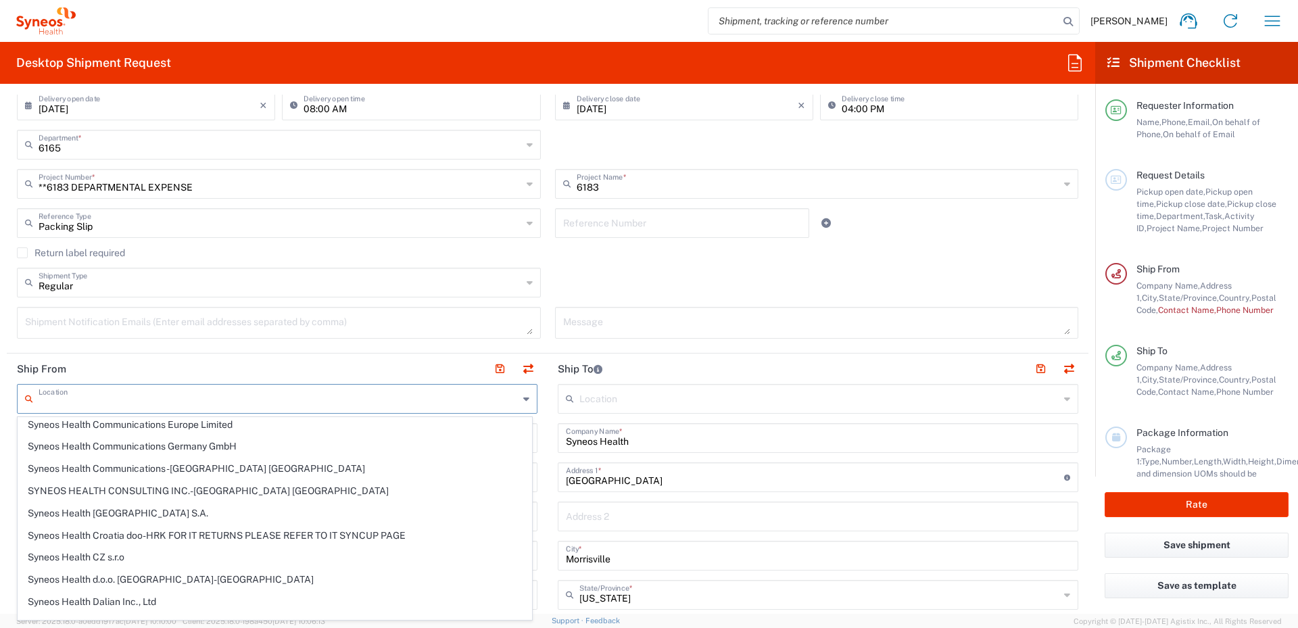
scroll to position [1284, 0]
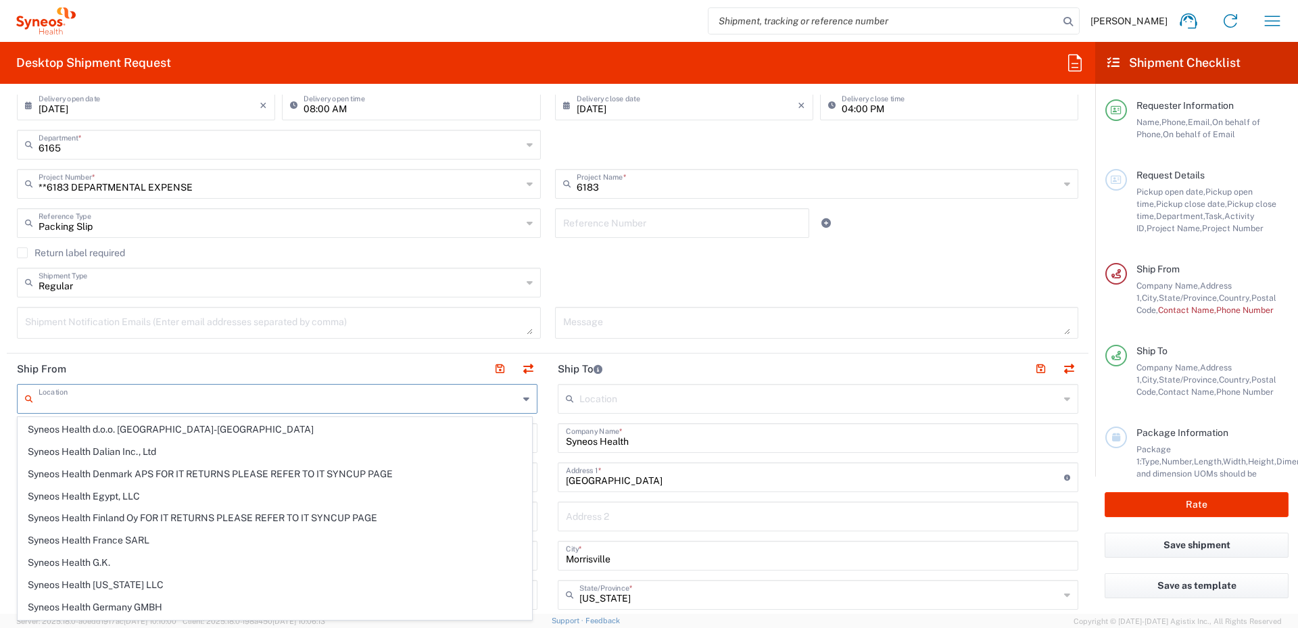
click at [761, 394] on input "text" at bounding box center [819, 398] width 480 height 24
type input "[PERSON_NAME] LLC-[GEOGRAPHIC_DATA] [GEOGRAPHIC_DATA] [GEOGRAPHIC_DATA]"
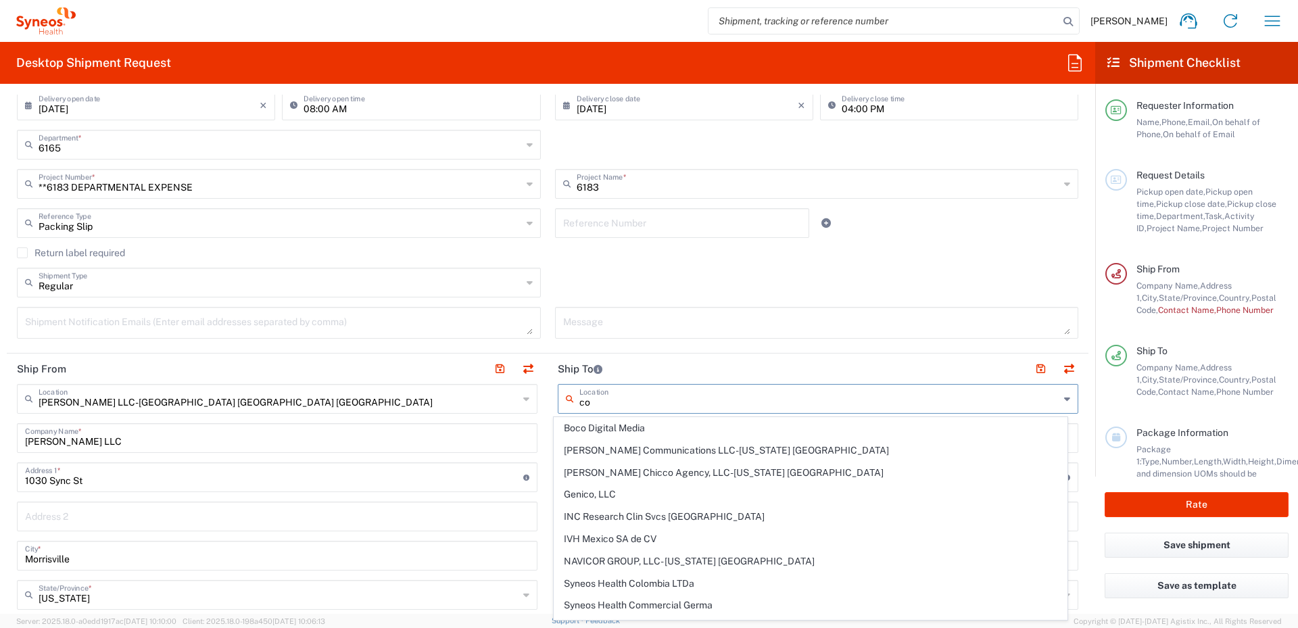
type input "c"
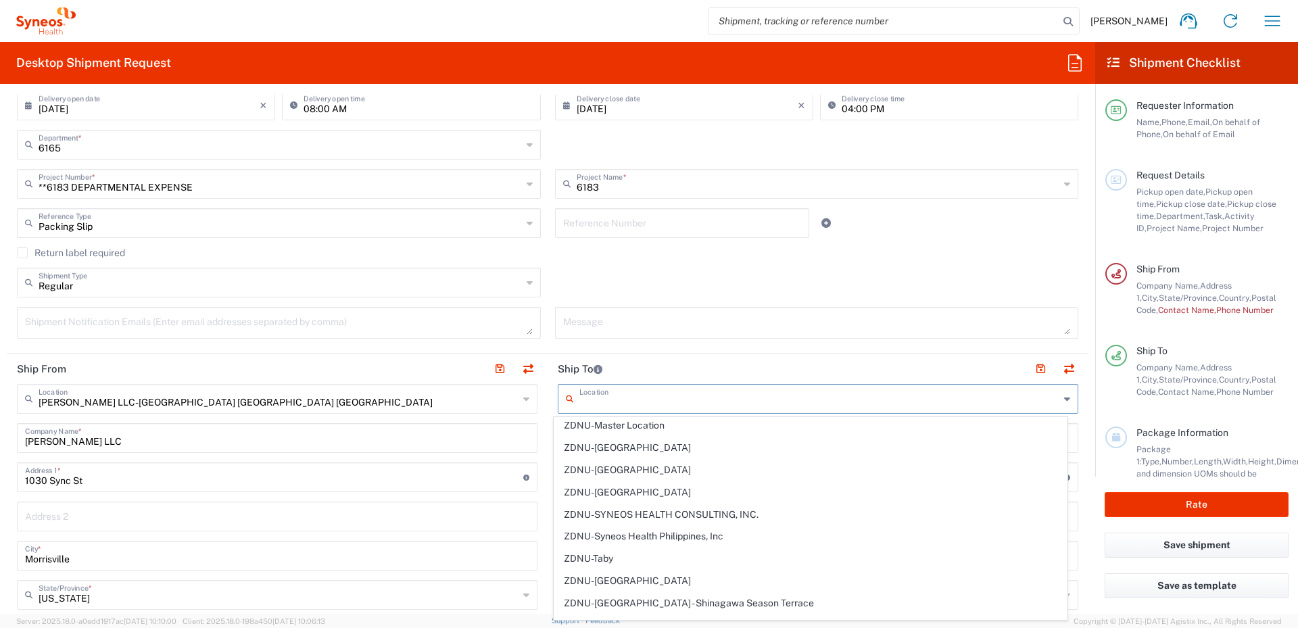
scroll to position [2967, 0]
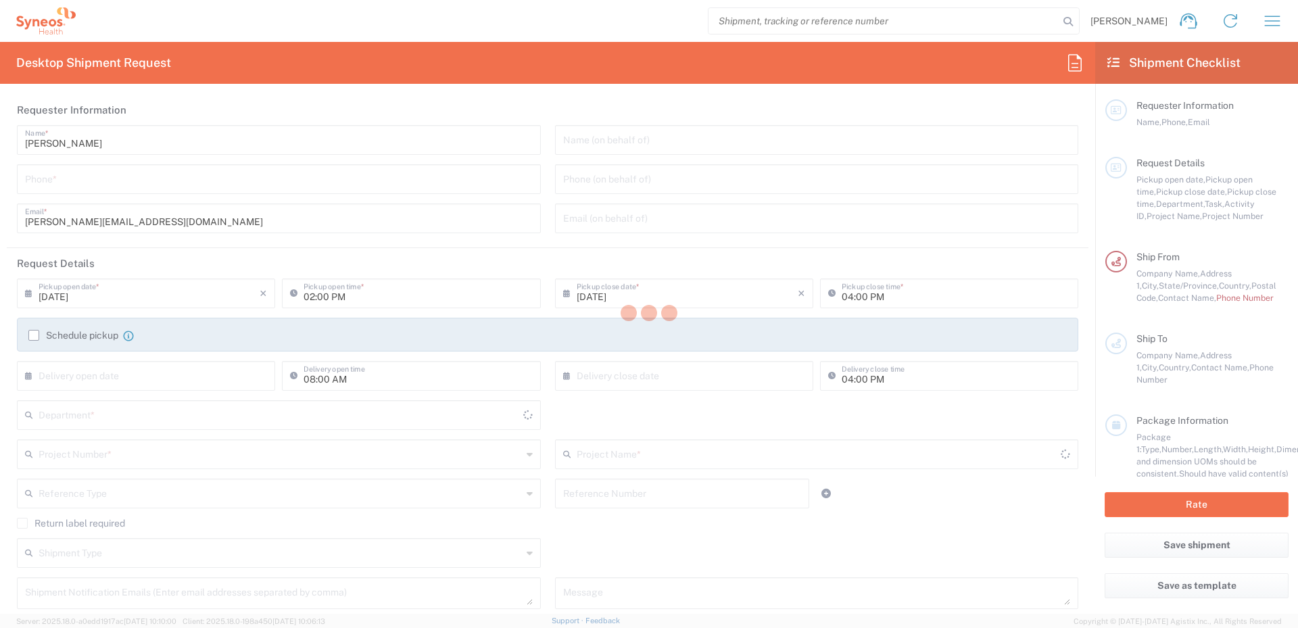
type input "[US_STATE]"
type input "[GEOGRAPHIC_DATA]"
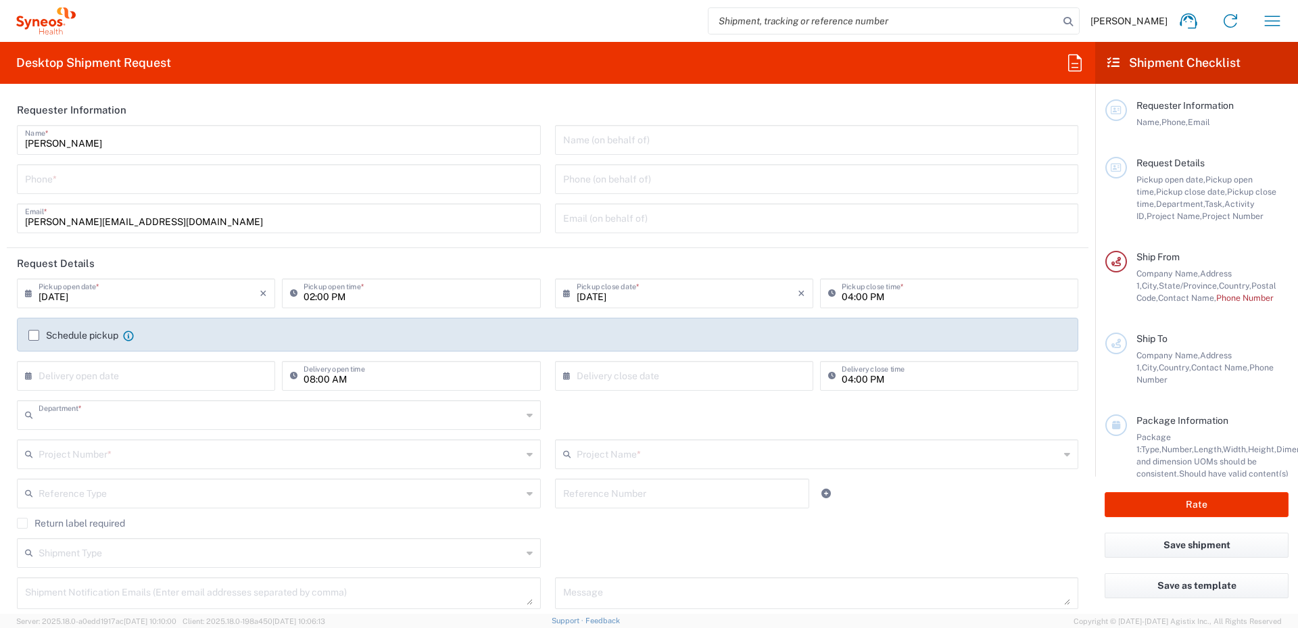
type input "6165"
